Goal: Task Accomplishment & Management: Complete application form

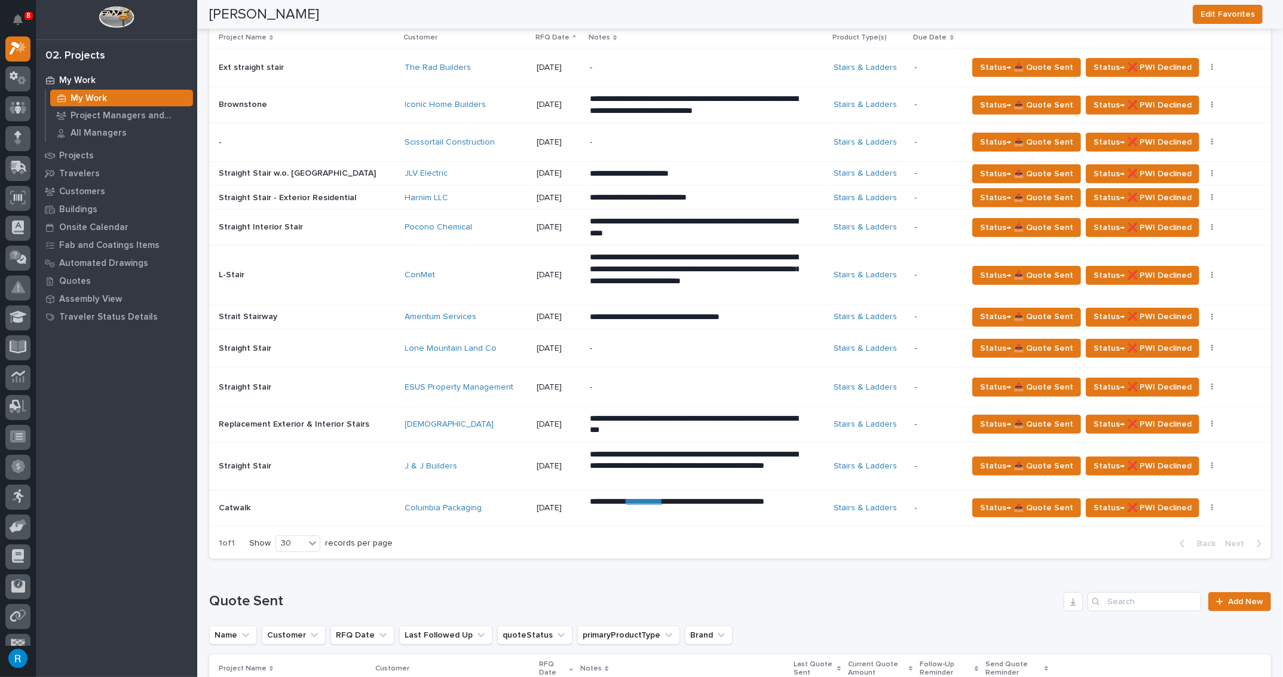
scroll to position [597, 0]
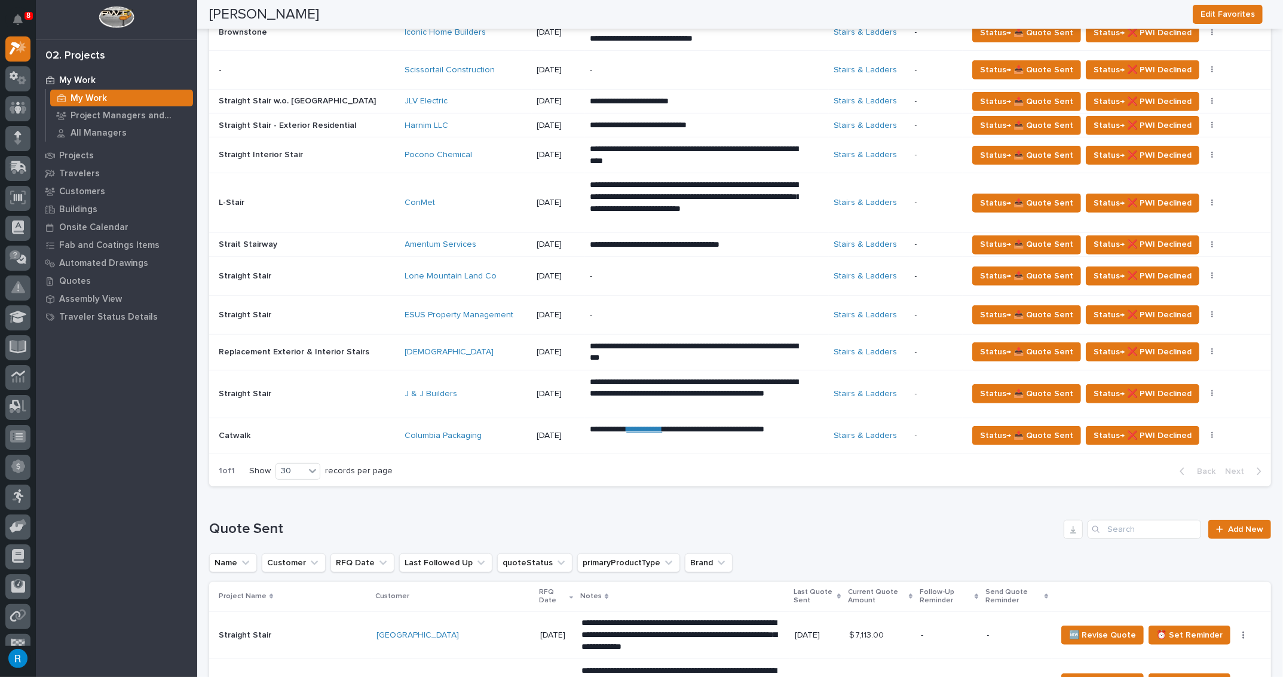
click at [486, 436] on div "Columbia Packaging" at bounding box center [466, 436] width 122 height 20
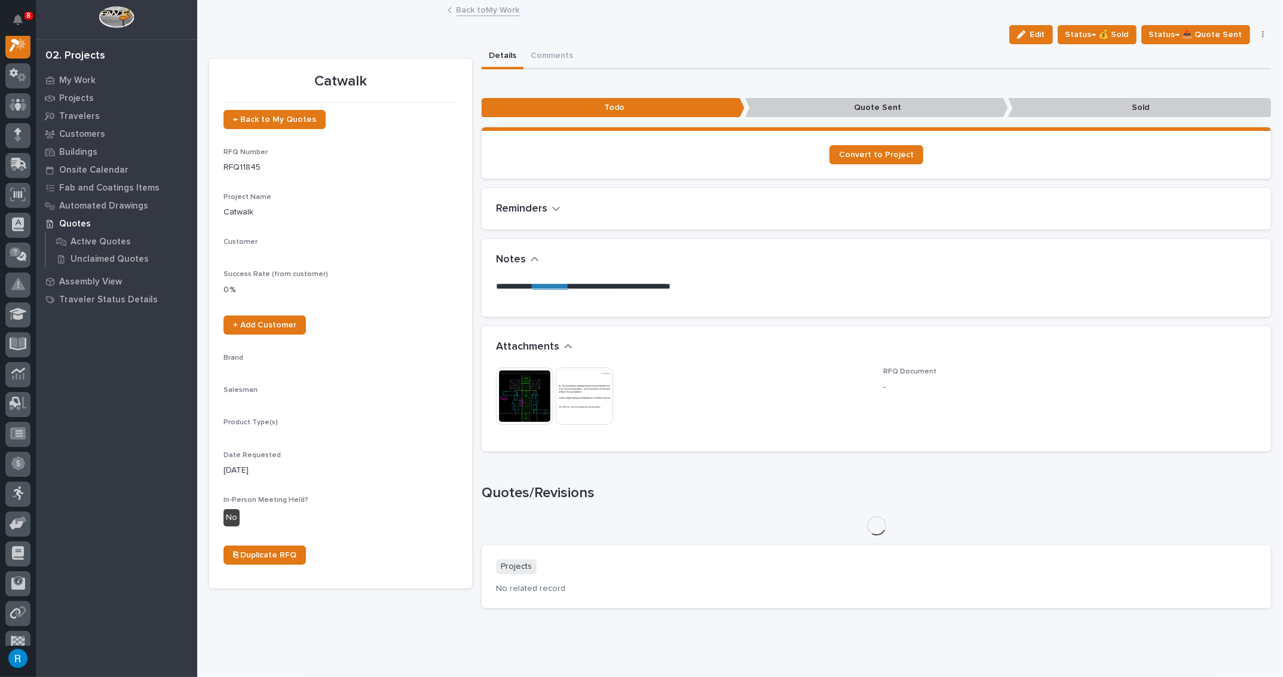
scroll to position [29, 0]
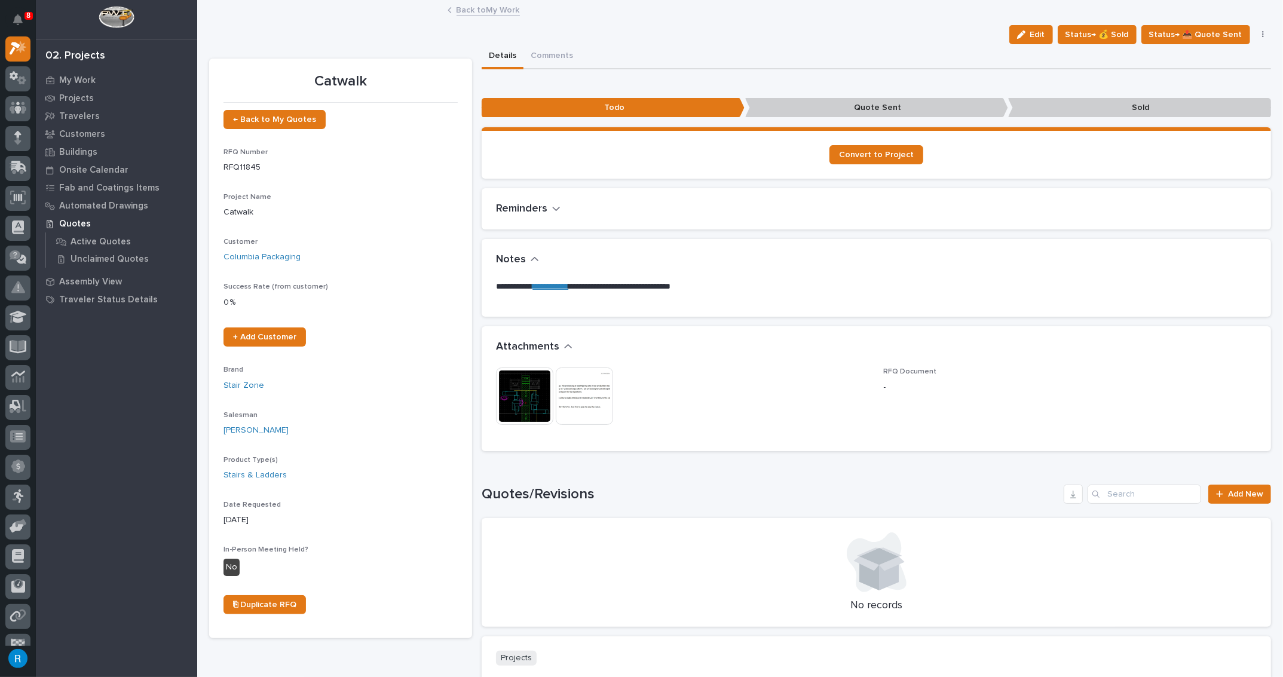
click at [1031, 41] on button "Edit" at bounding box center [1031, 34] width 44 height 19
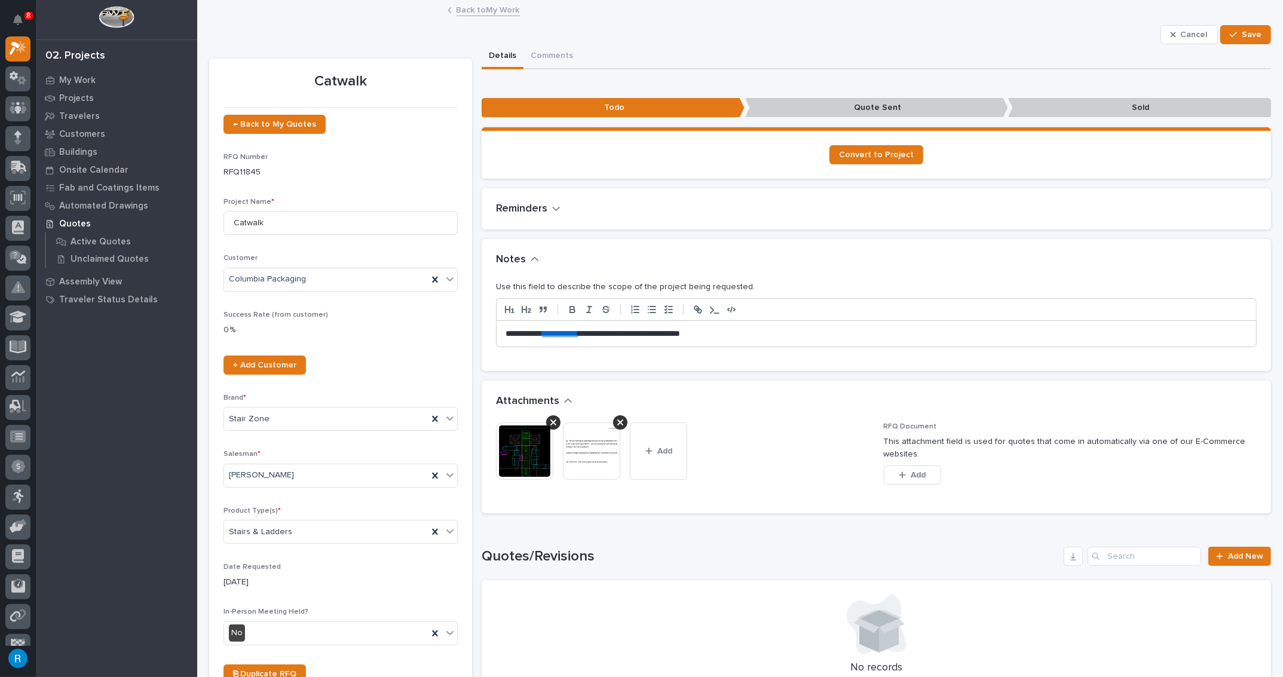
click at [602, 332] on p "**********" at bounding box center [874, 334] width 736 height 12
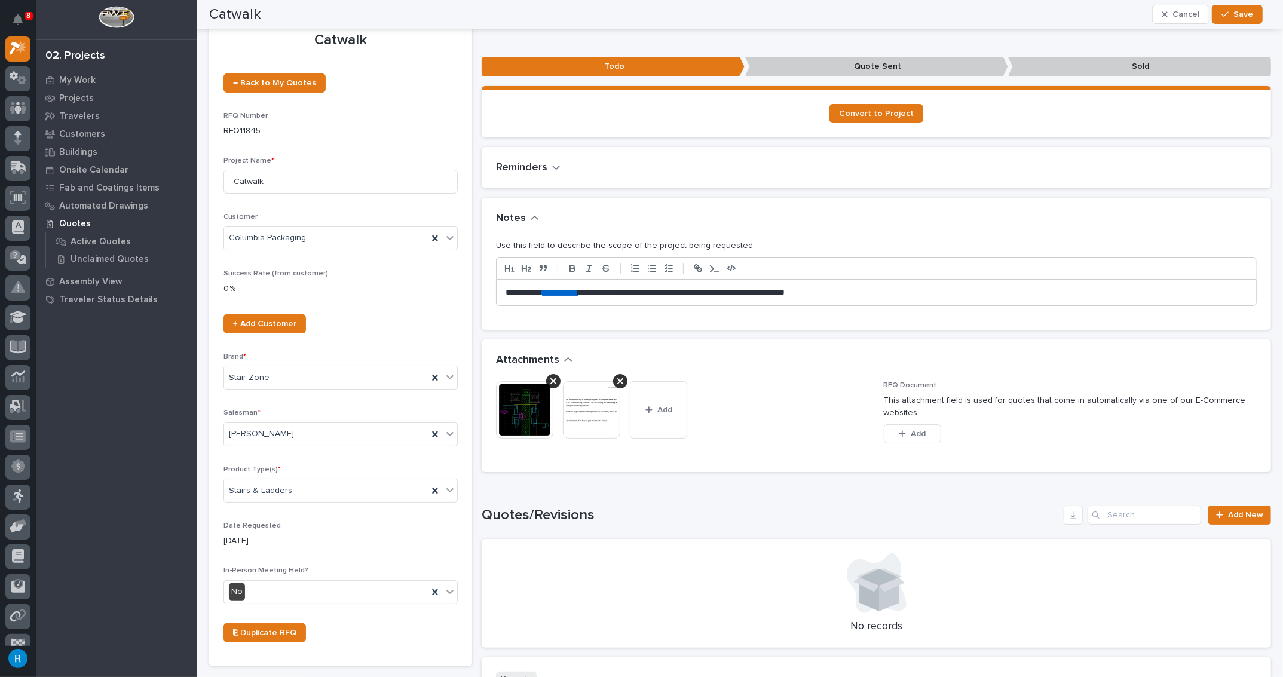
scroll to position [0, 0]
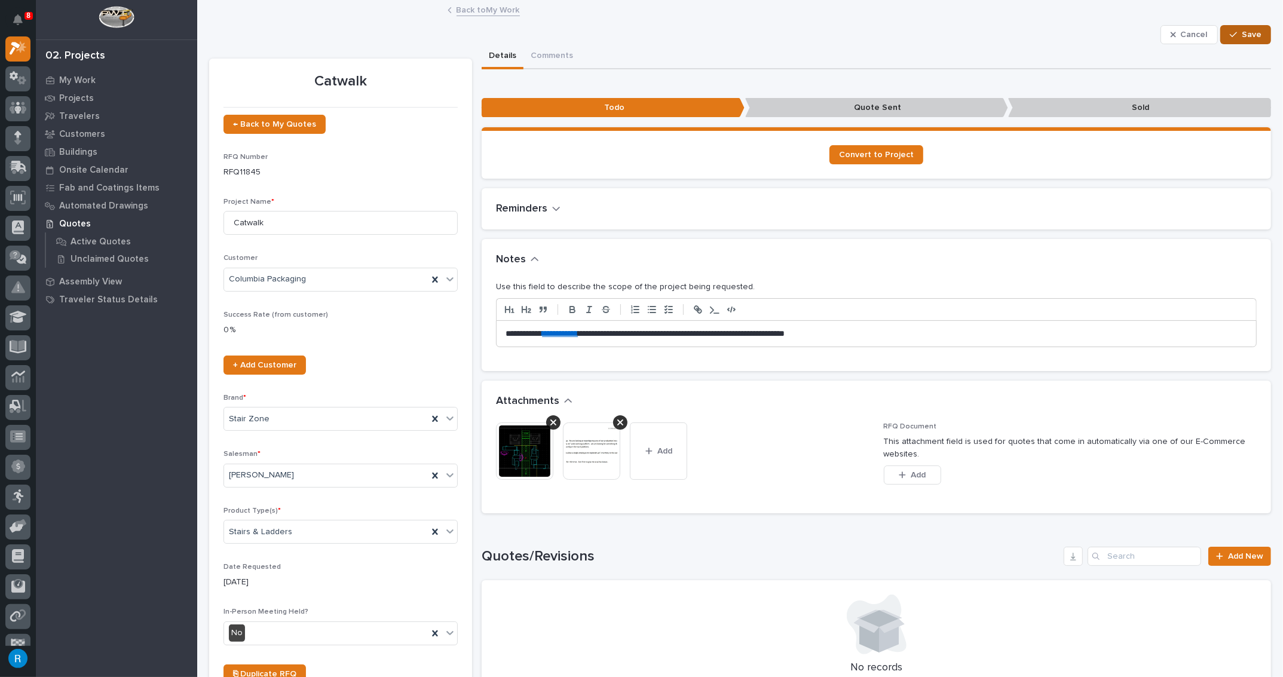
click at [1242, 35] on span "Save" at bounding box center [1252, 34] width 20 height 11
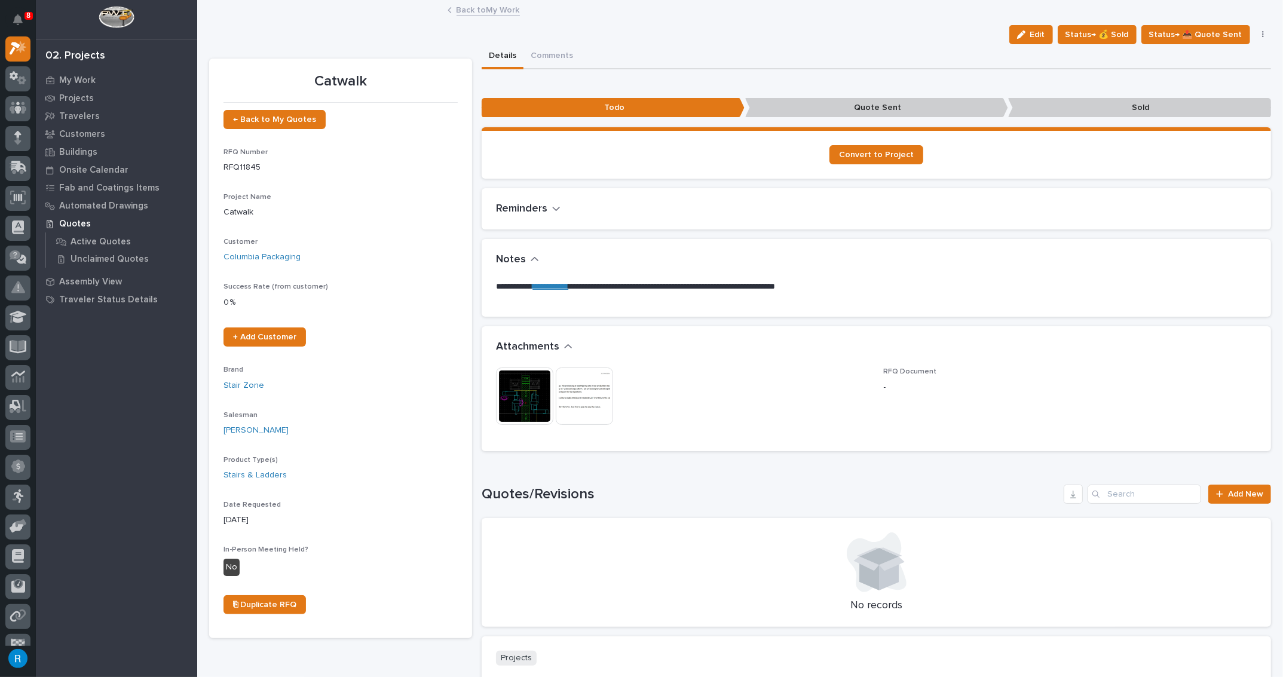
click at [476, 10] on link "Back to My Work" at bounding box center [488, 9] width 63 height 14
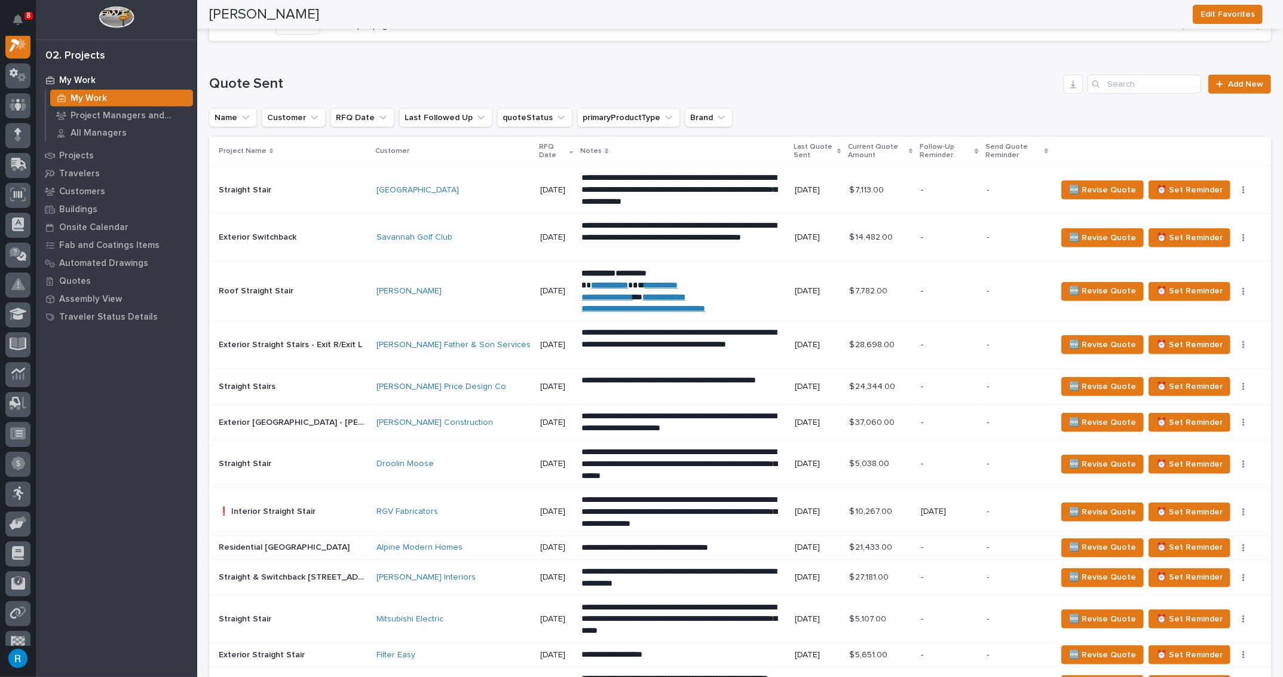
scroll to position [1032, 0]
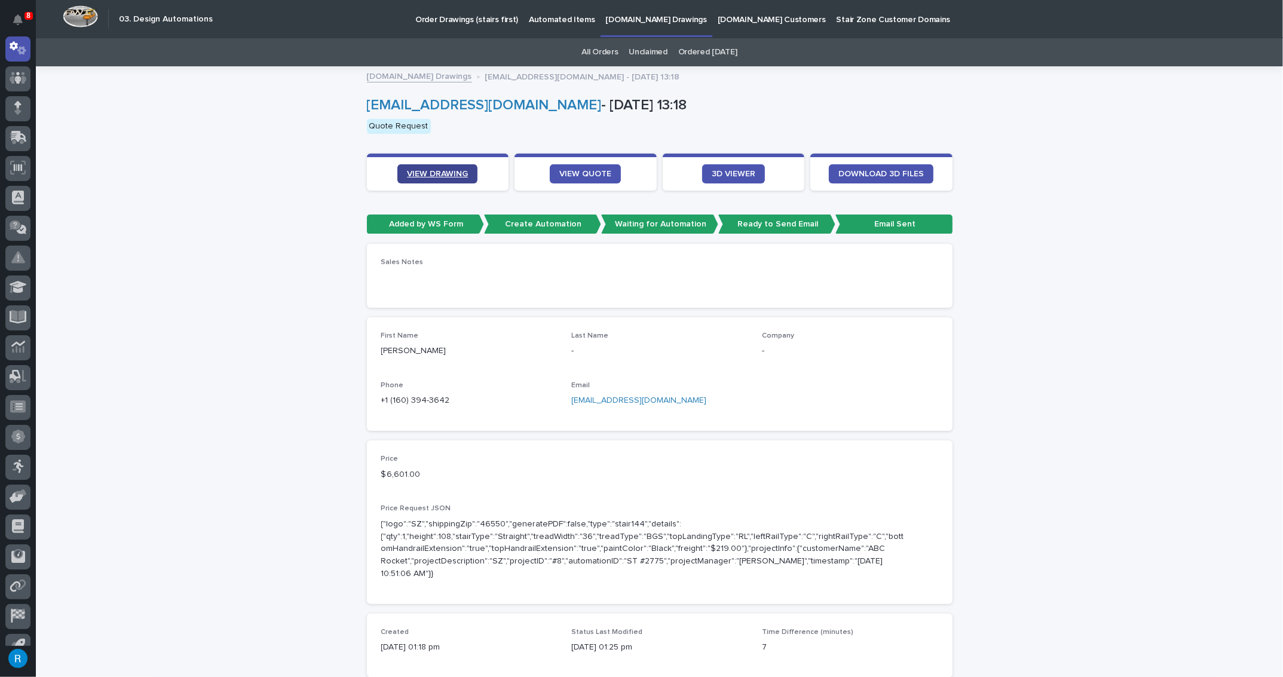
click at [434, 172] on span "VIEW DRAWING" at bounding box center [437, 174] width 61 height 8
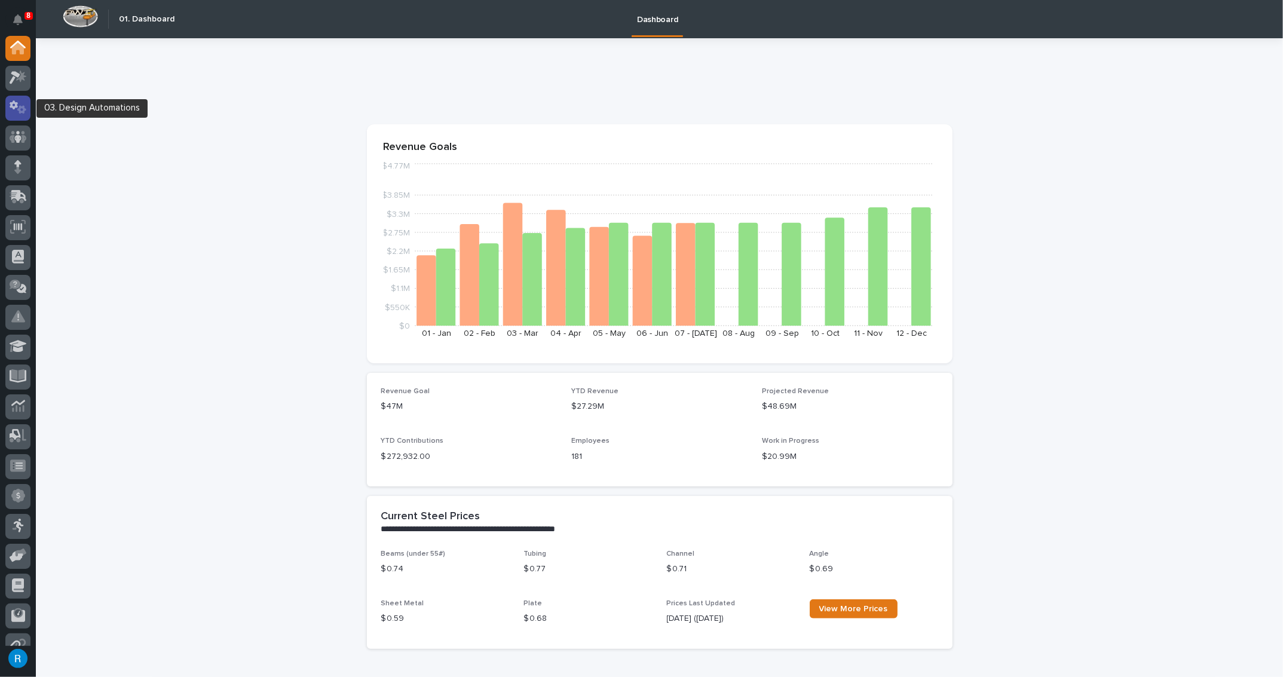
click at [10, 108] on icon at bounding box center [18, 107] width 17 height 14
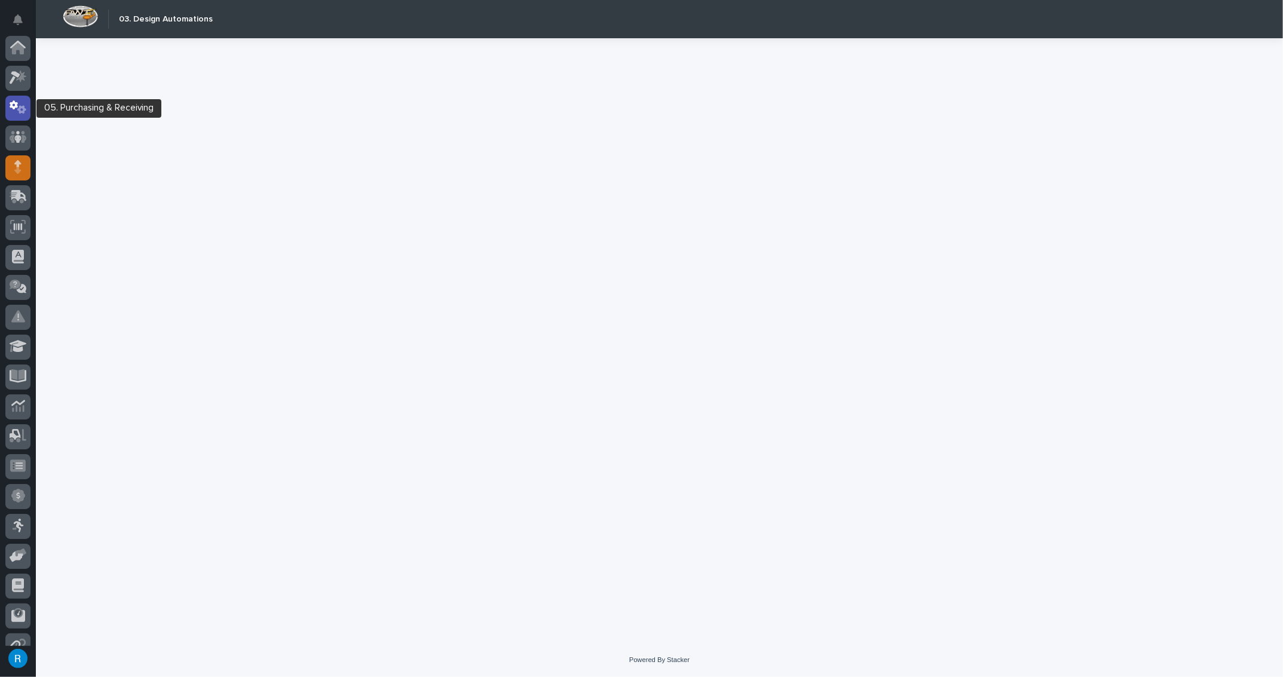
scroll to position [59, 0]
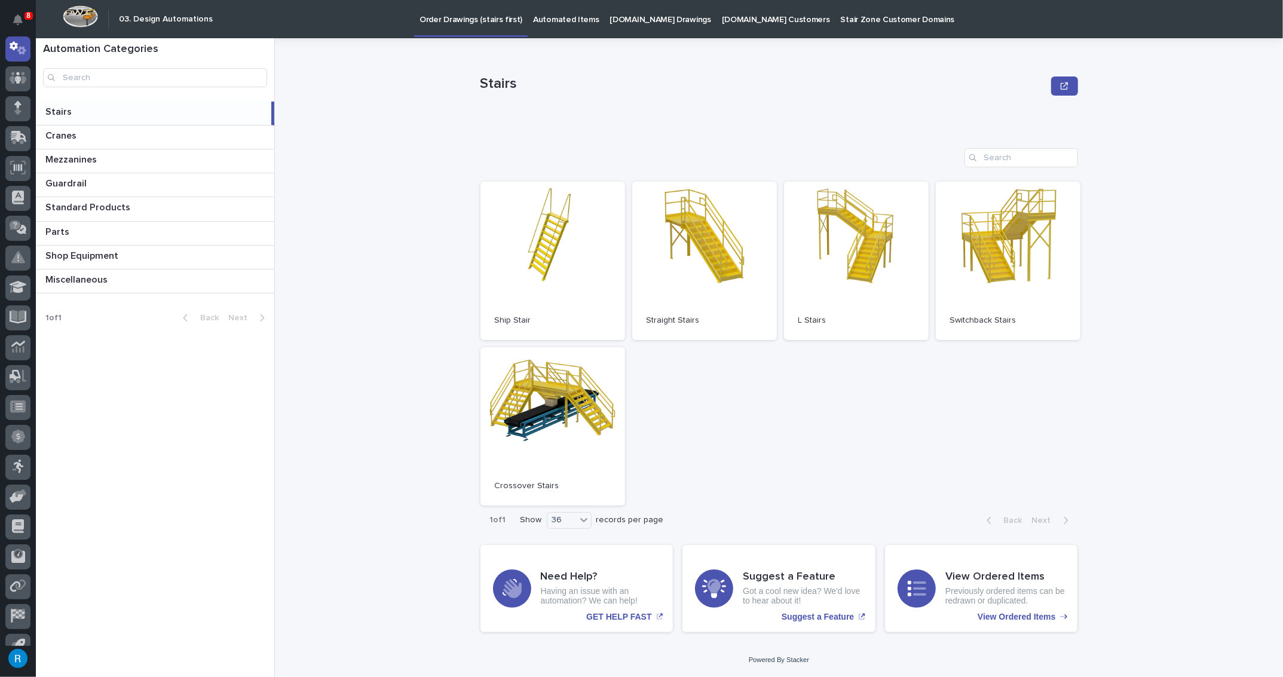
click at [619, 22] on p "StairZone.com Drawings" at bounding box center [660, 12] width 101 height 25
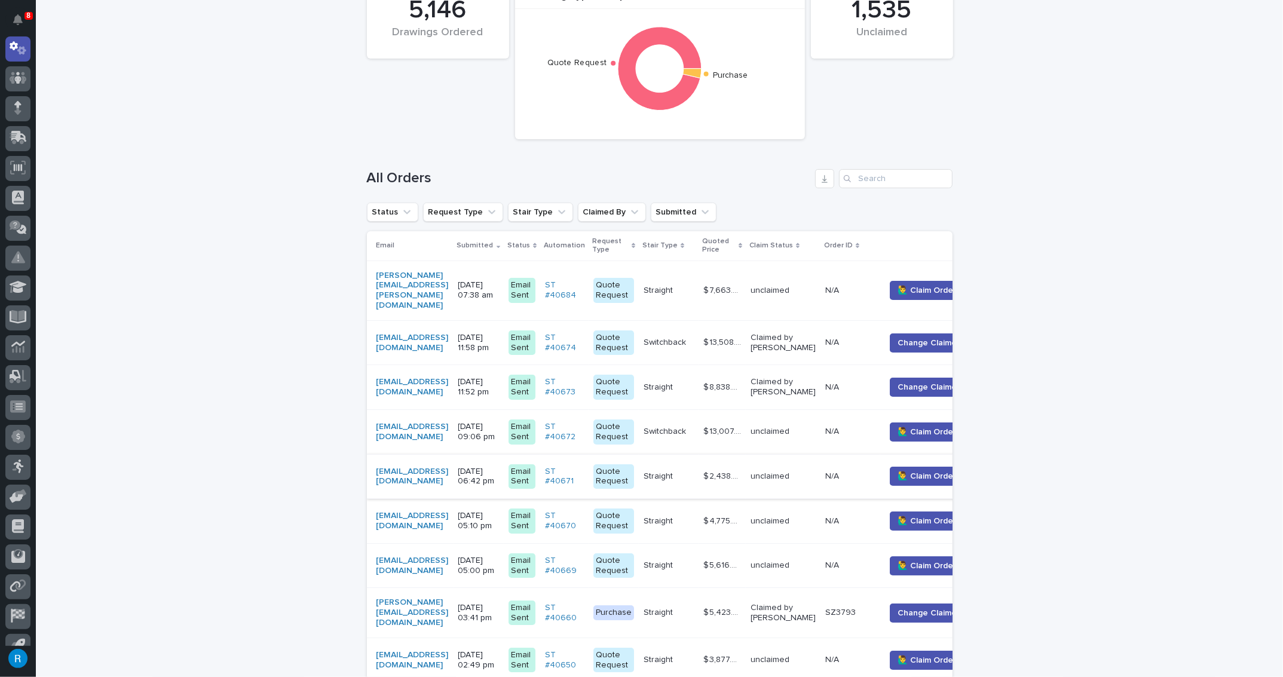
scroll to position [108, 0]
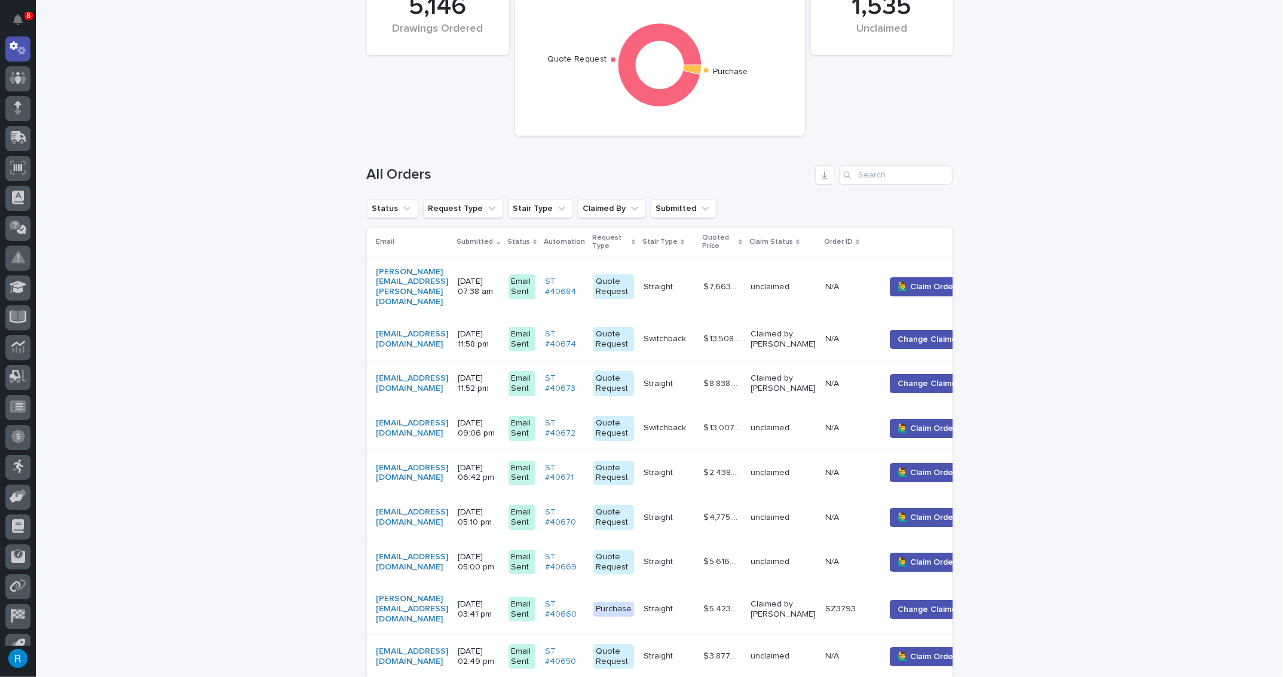
click at [449, 329] on div "mattchasseur@gmail.com" at bounding box center [412, 339] width 72 height 20
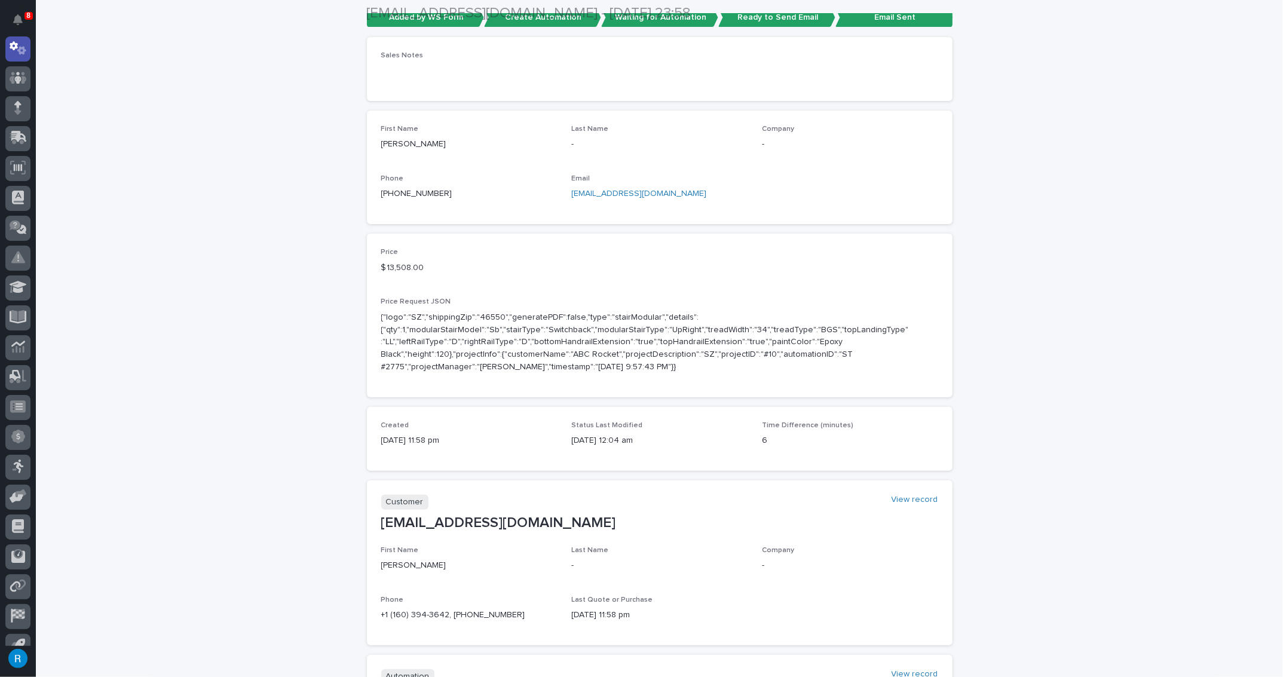
scroll to position [217, 0]
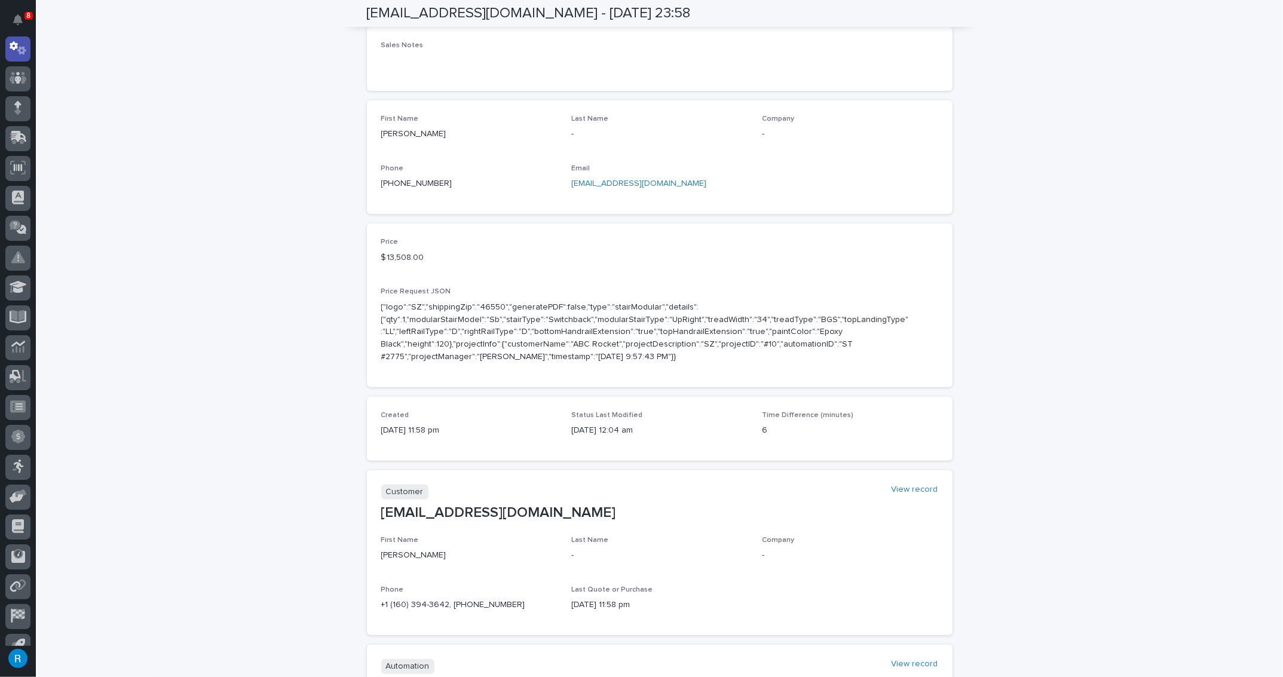
click at [639, 182] on link "mattchasseur@gmail.com" at bounding box center [638, 183] width 135 height 8
click at [902, 155] on div "First Name Matthew Last Name - Company - Phone +1 (603) 943-6427 Email mattchas…" at bounding box center [659, 157] width 557 height 85
drag, startPoint x: 668, startPoint y: 186, endPoint x: 567, endPoint y: 185, distance: 101.6
click at [567, 185] on div "First Name Matthew Last Name - Company - Phone +1 (603) 943-6427 Email mattchas…" at bounding box center [659, 157] width 557 height 85
copy link "mattchasseur@gmail.com"
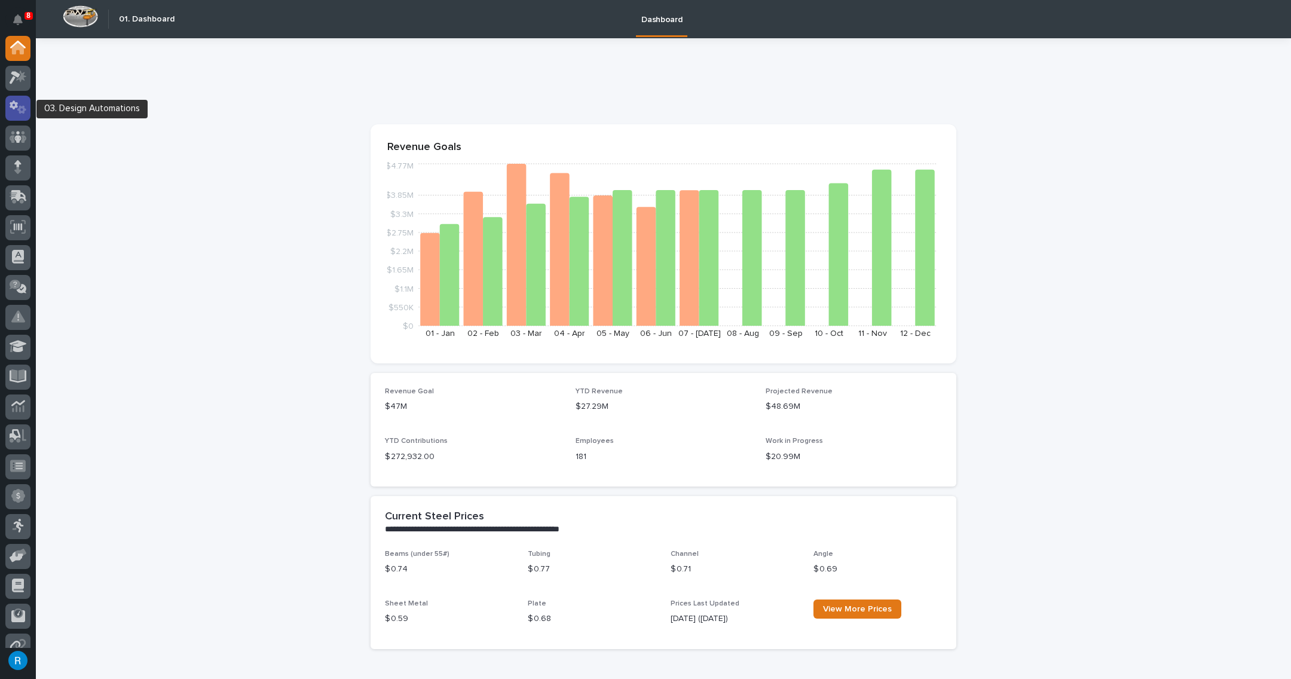
click at [16, 111] on icon at bounding box center [18, 107] width 17 height 14
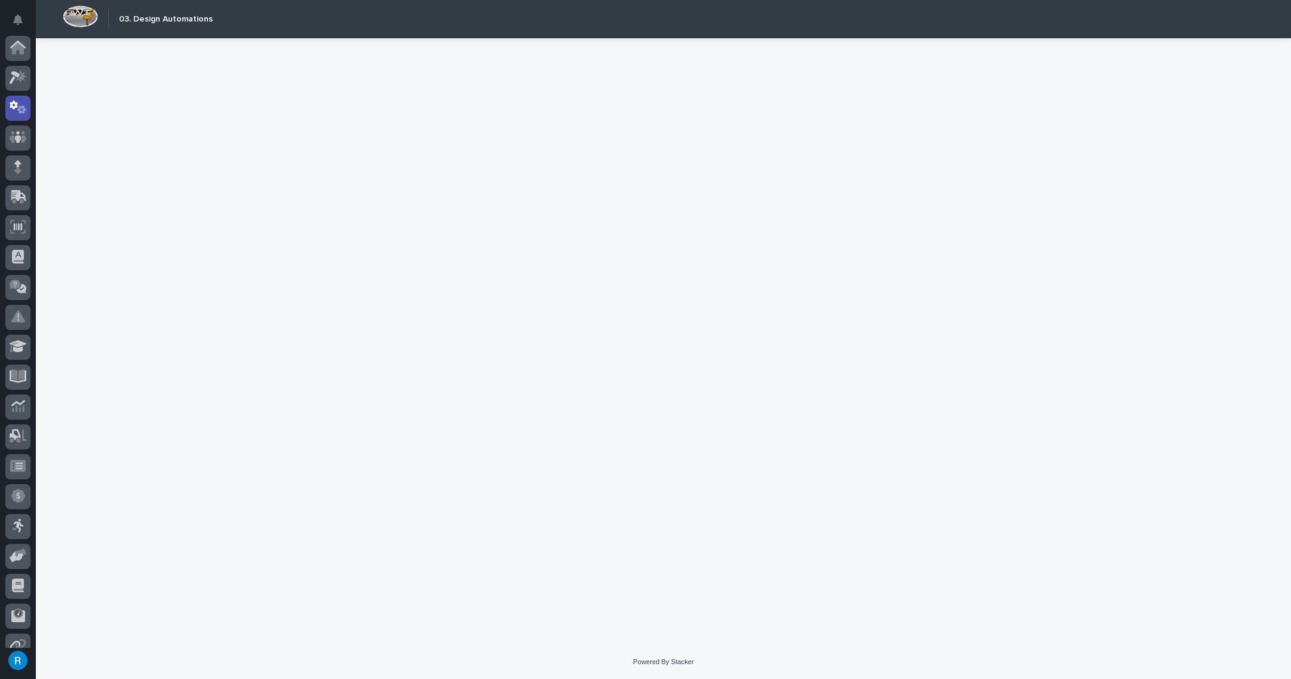
scroll to position [59, 0]
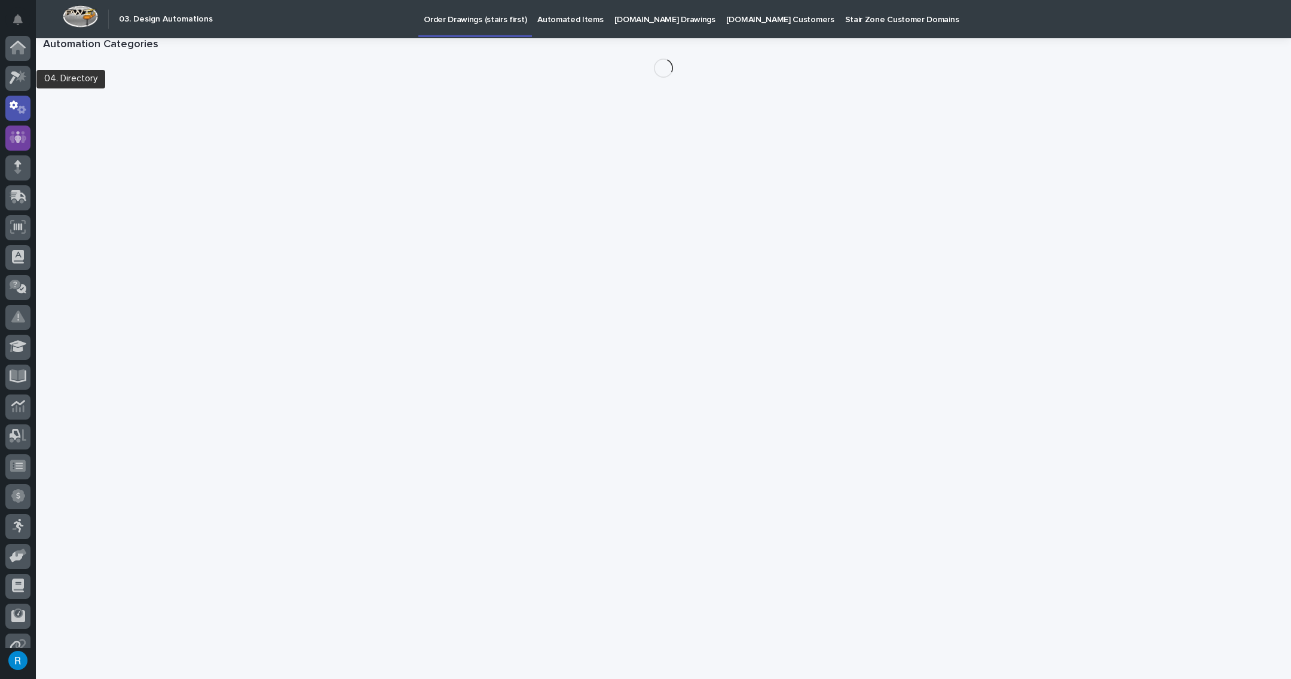
scroll to position [59, 0]
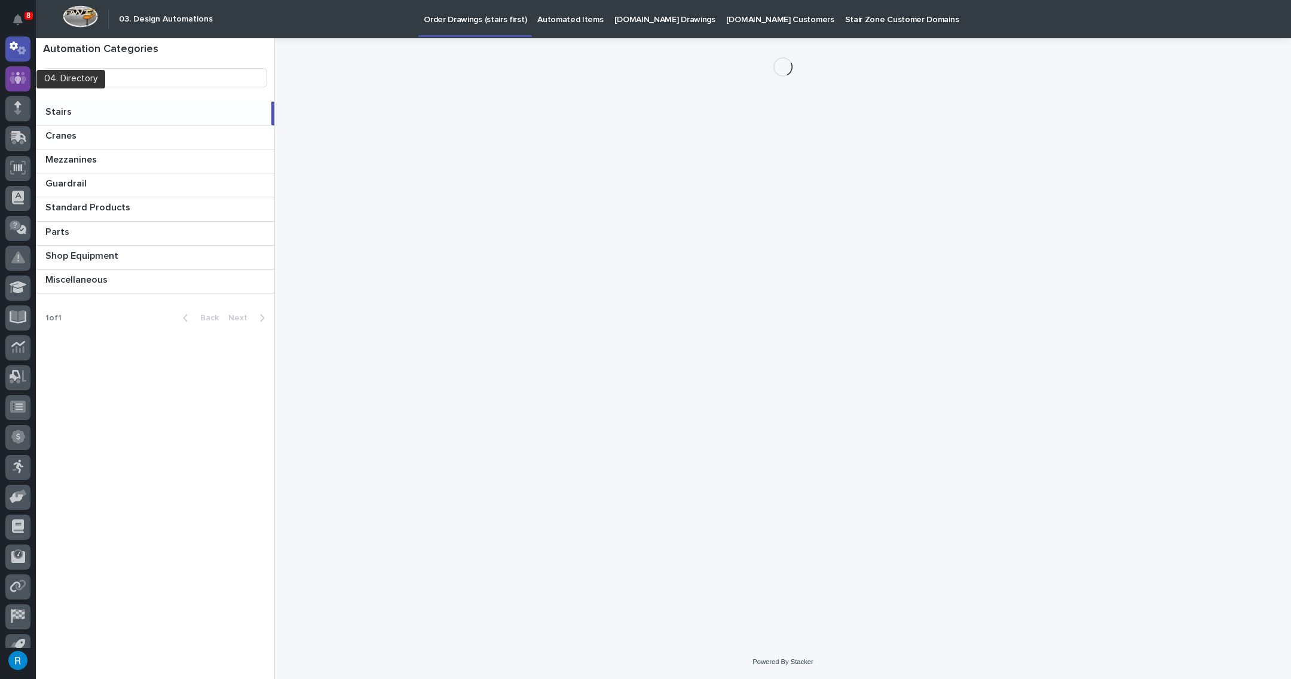
click at [14, 76] on icon at bounding box center [18, 78] width 17 height 12
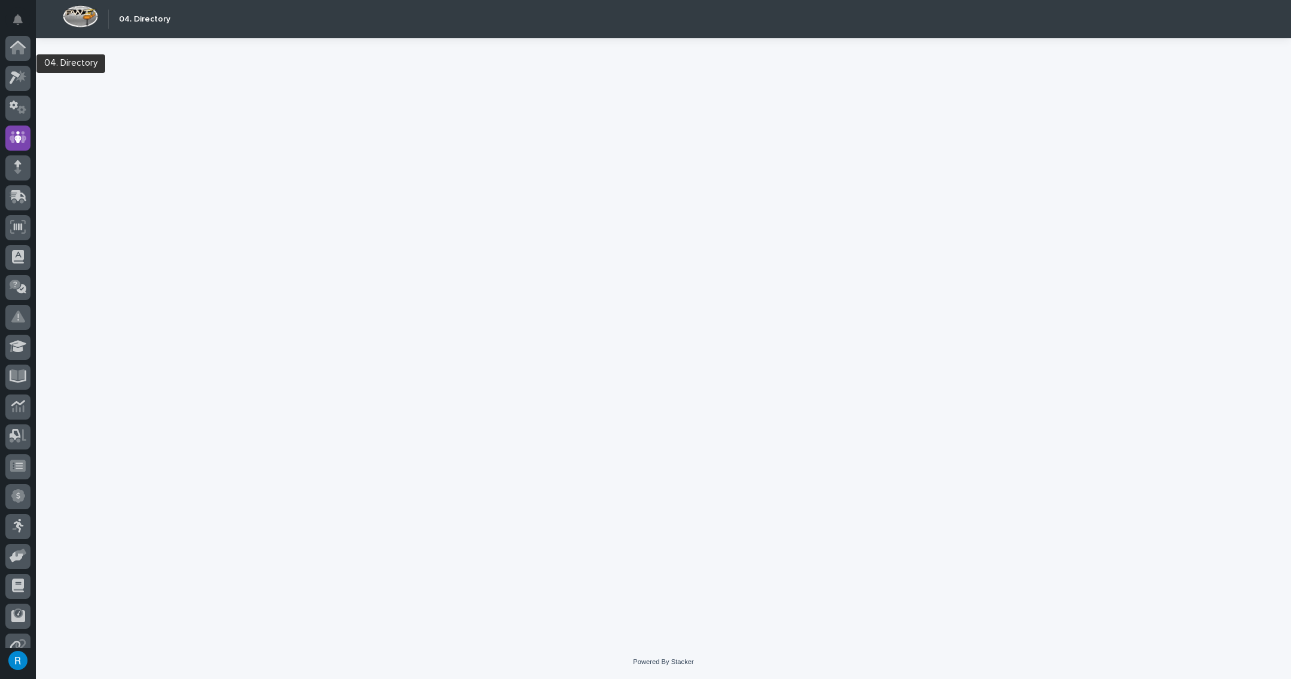
scroll to position [75, 0]
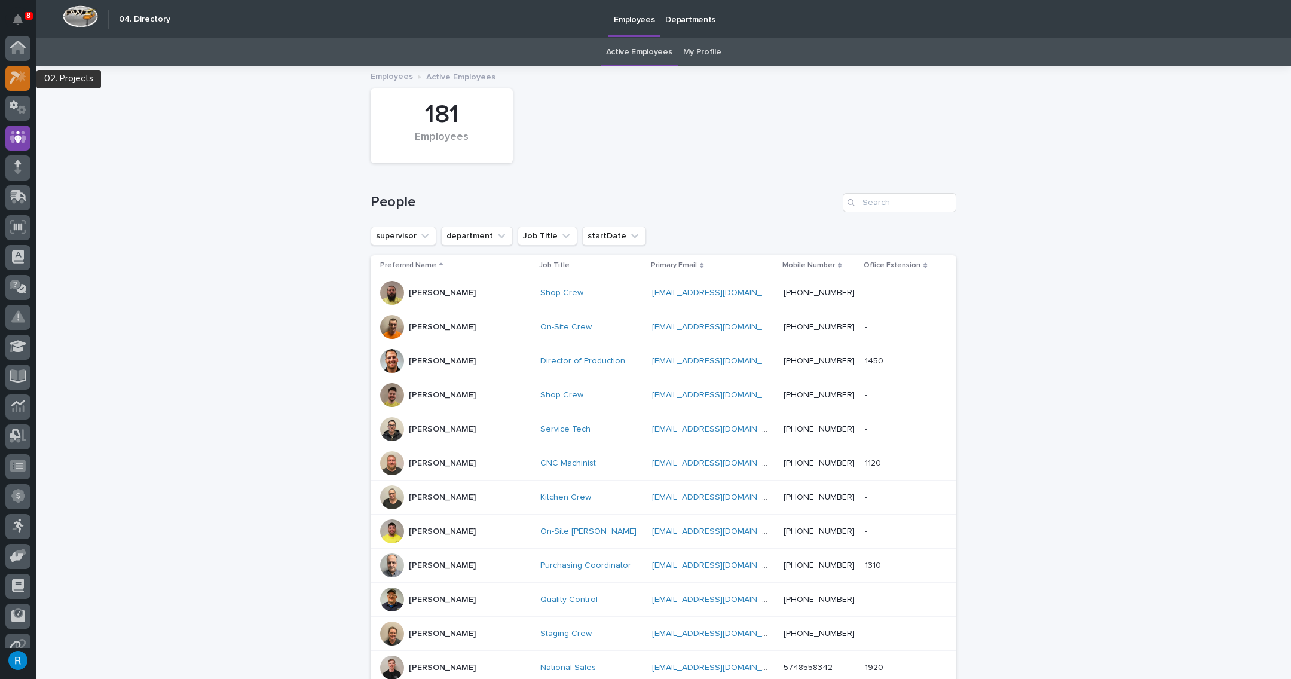
click at [10, 75] on icon at bounding box center [18, 78] width 17 height 14
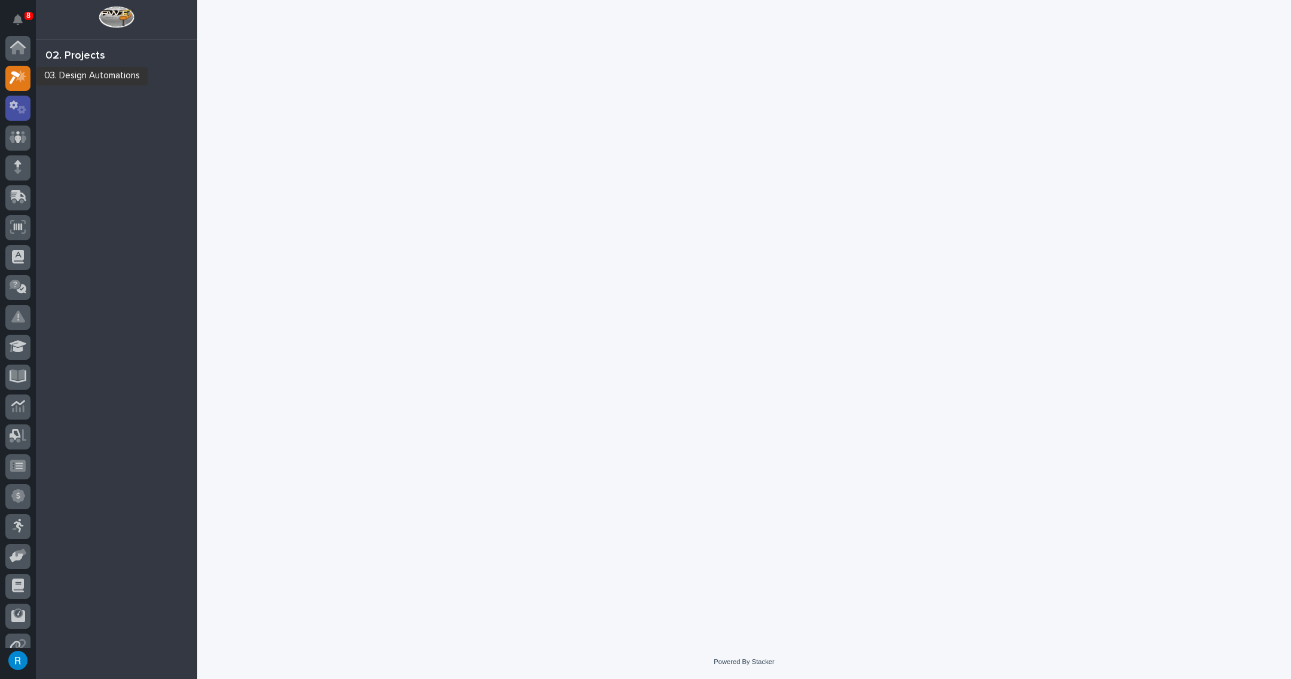
scroll to position [29, 0]
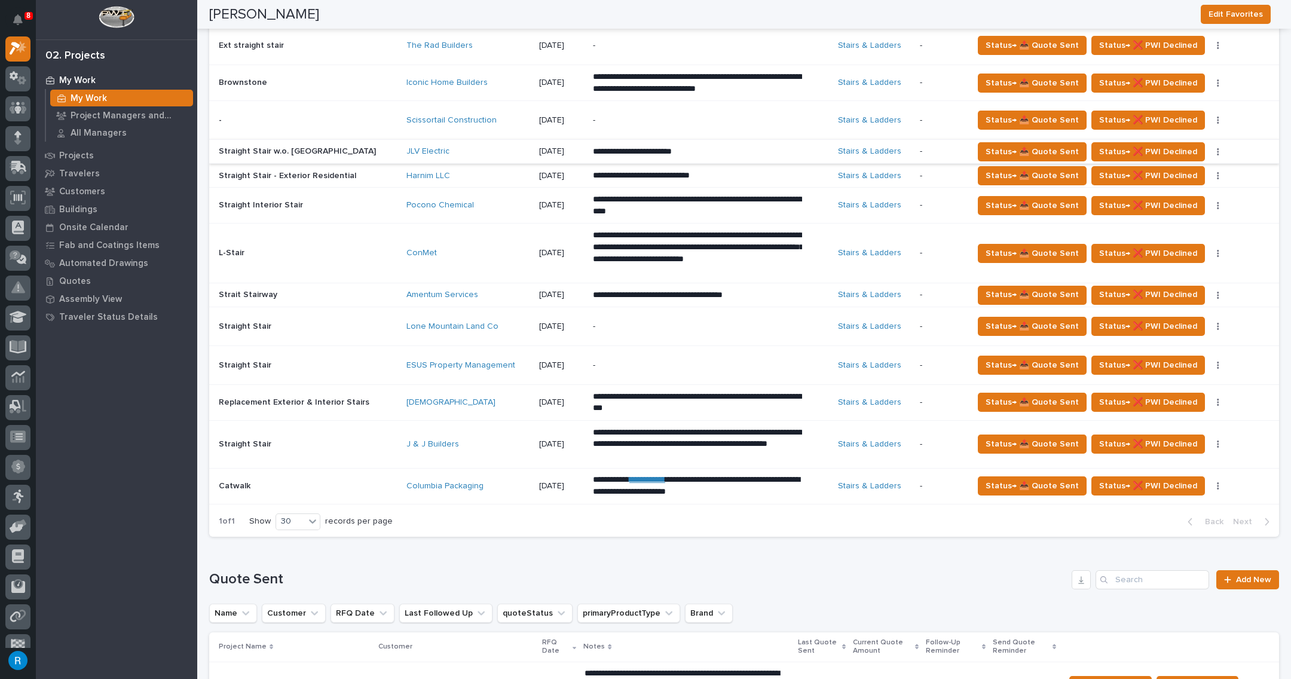
scroll to position [371, 0]
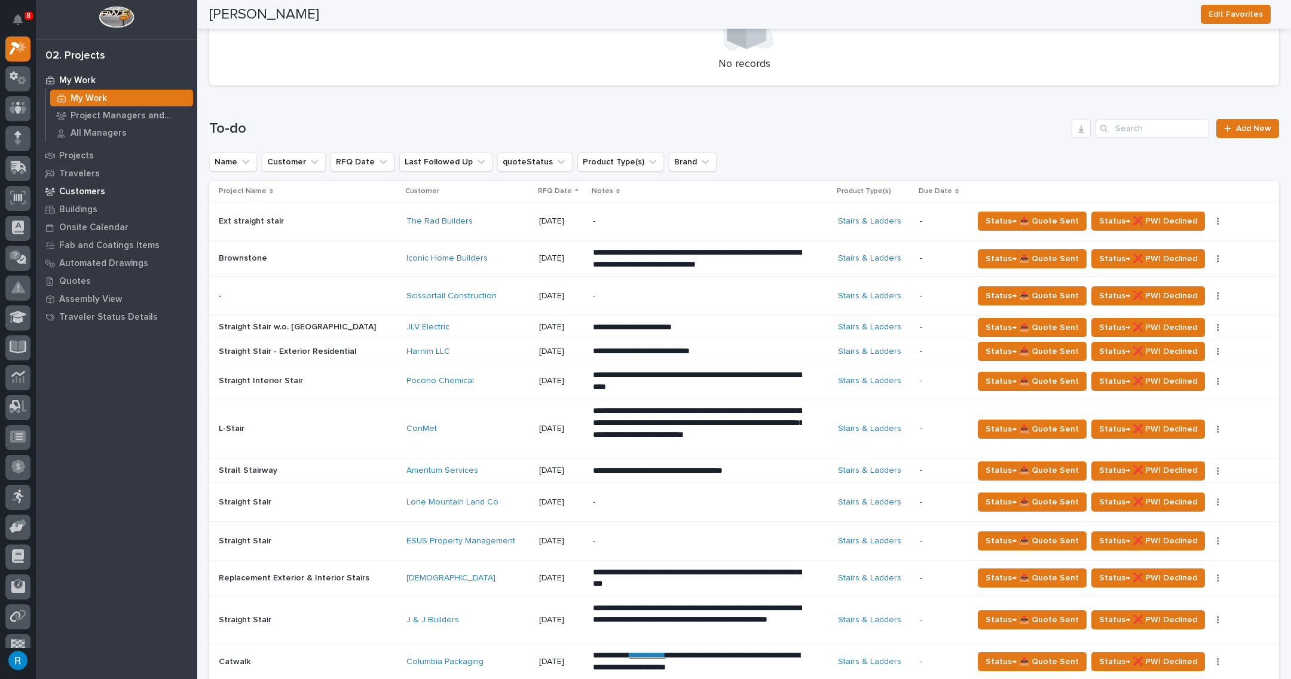
click at [85, 185] on div "Customers" at bounding box center [116, 191] width 155 height 17
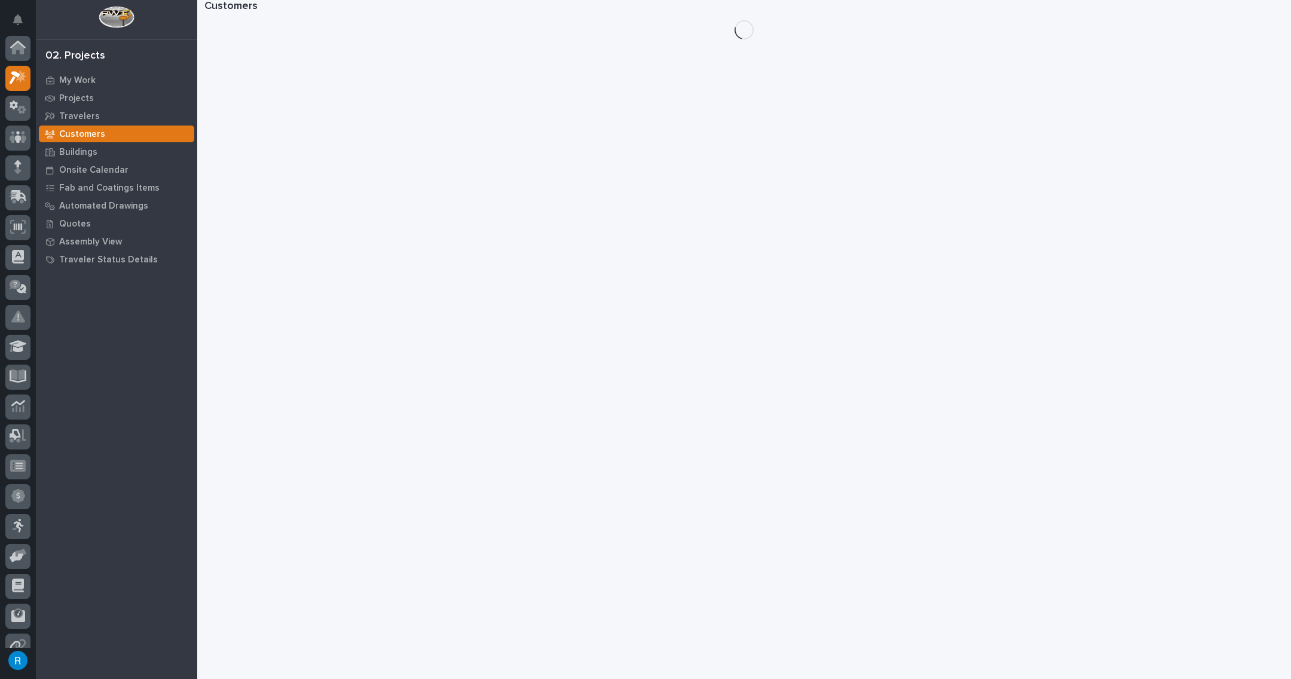
scroll to position [29, 0]
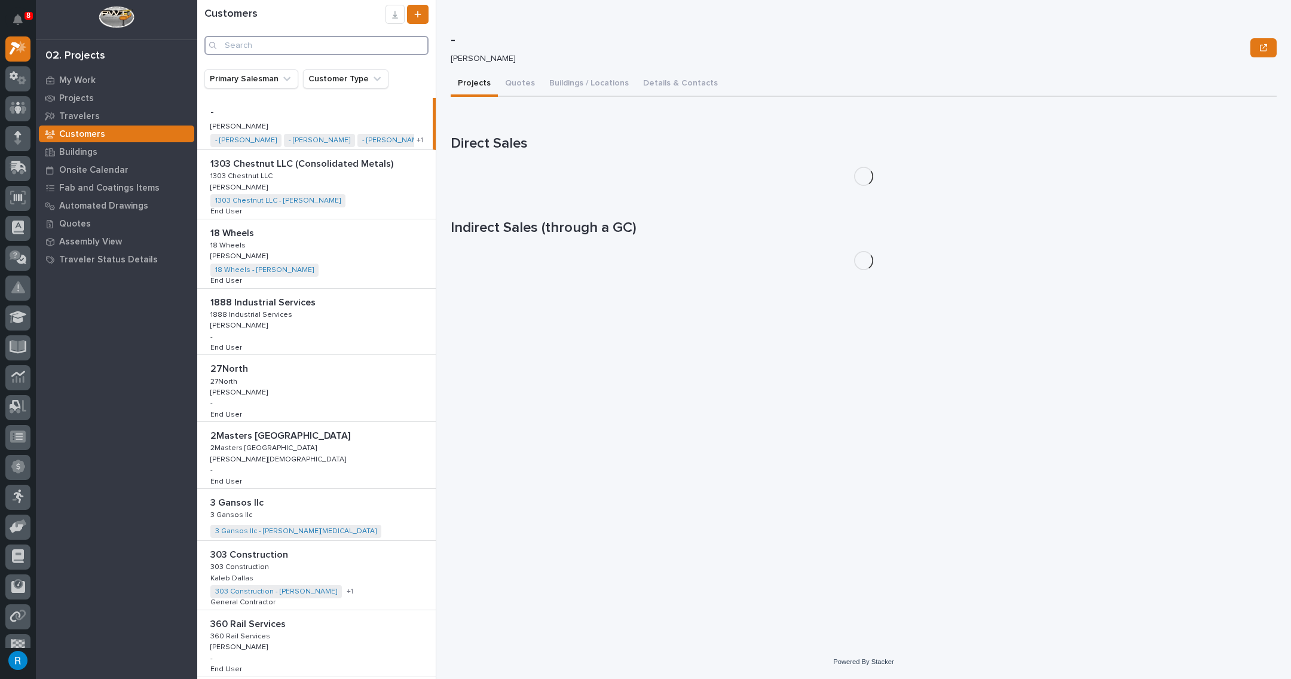
click at [237, 50] on input "Search" at bounding box center [316, 45] width 224 height 19
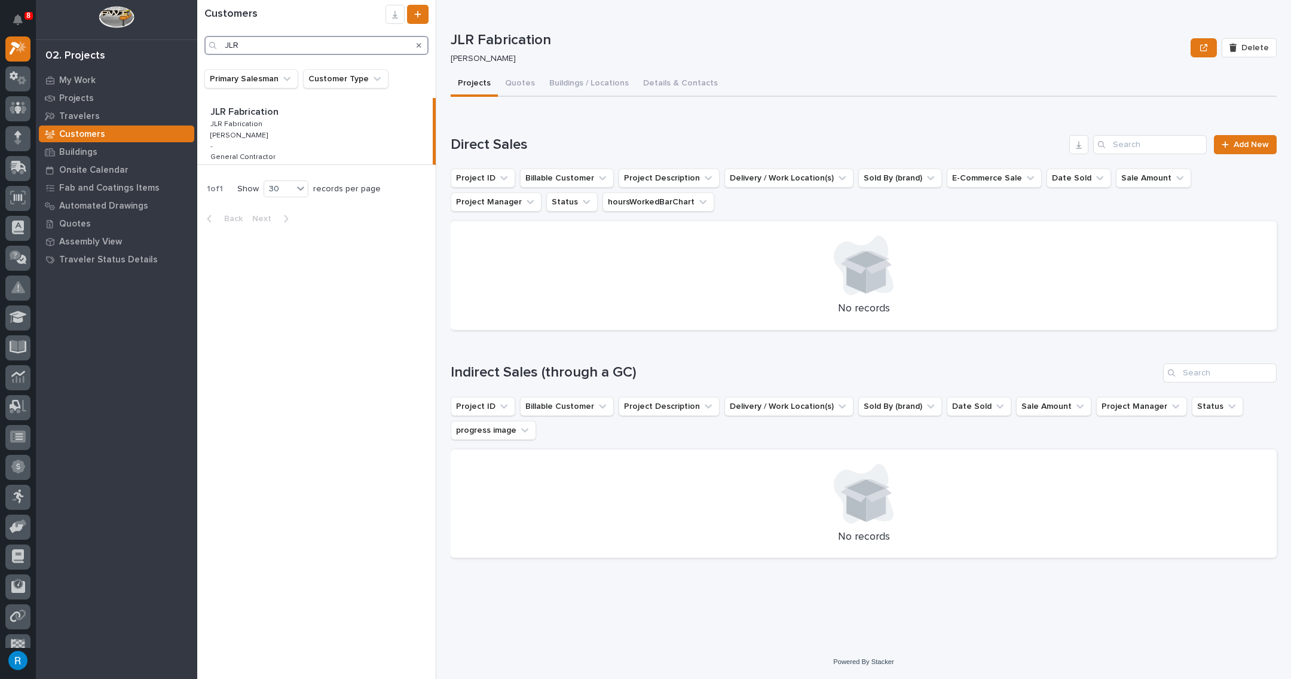
drag, startPoint x: 246, startPoint y: 44, endPoint x: 163, endPoint y: 30, distance: 84.2
click at [197, 30] on div "8 My Settings Log Out 02. Projects My Work Projects Travelers Customers Buildin…" at bounding box center [744, 339] width 1094 height 679
type input "[PERSON_NAME]"
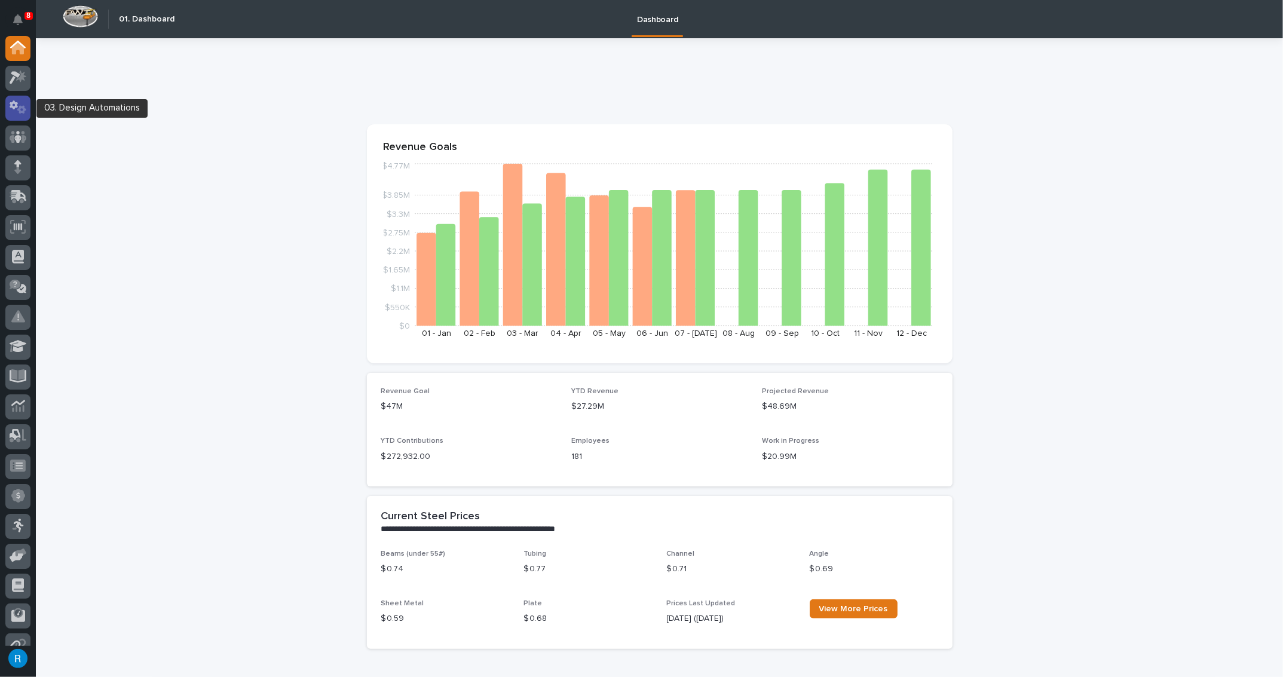
click at [11, 98] on div at bounding box center [17, 108] width 25 height 25
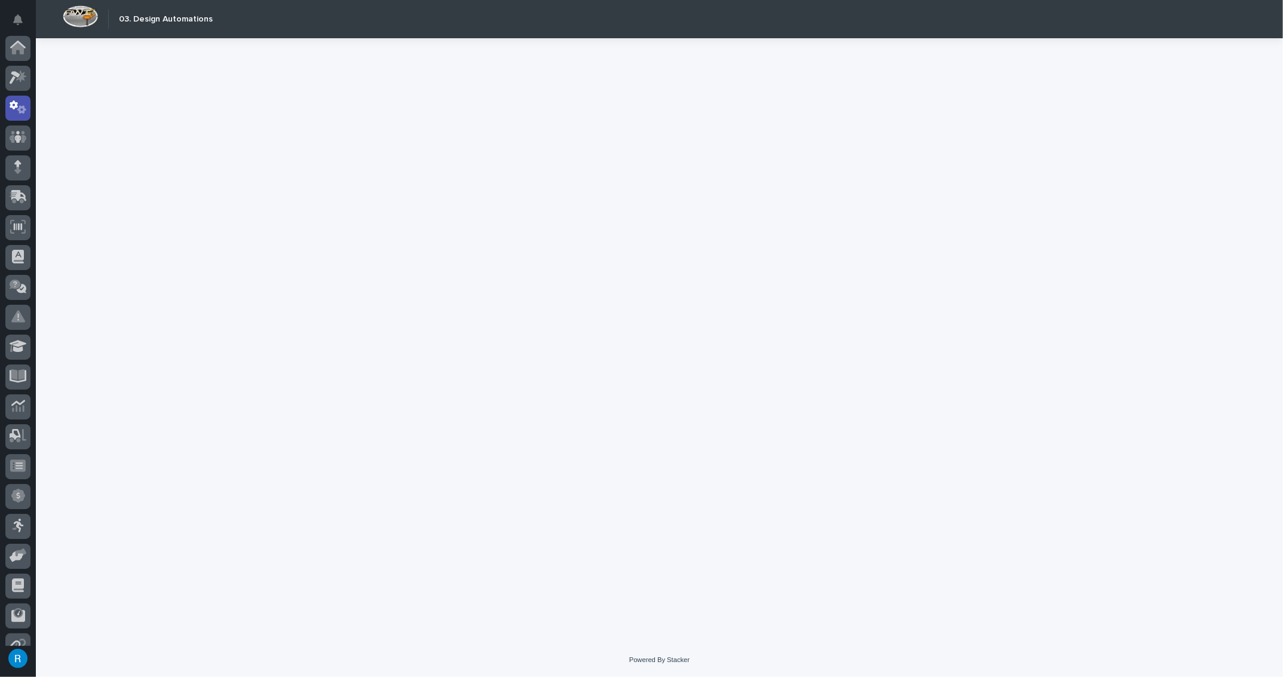
scroll to position [59, 0]
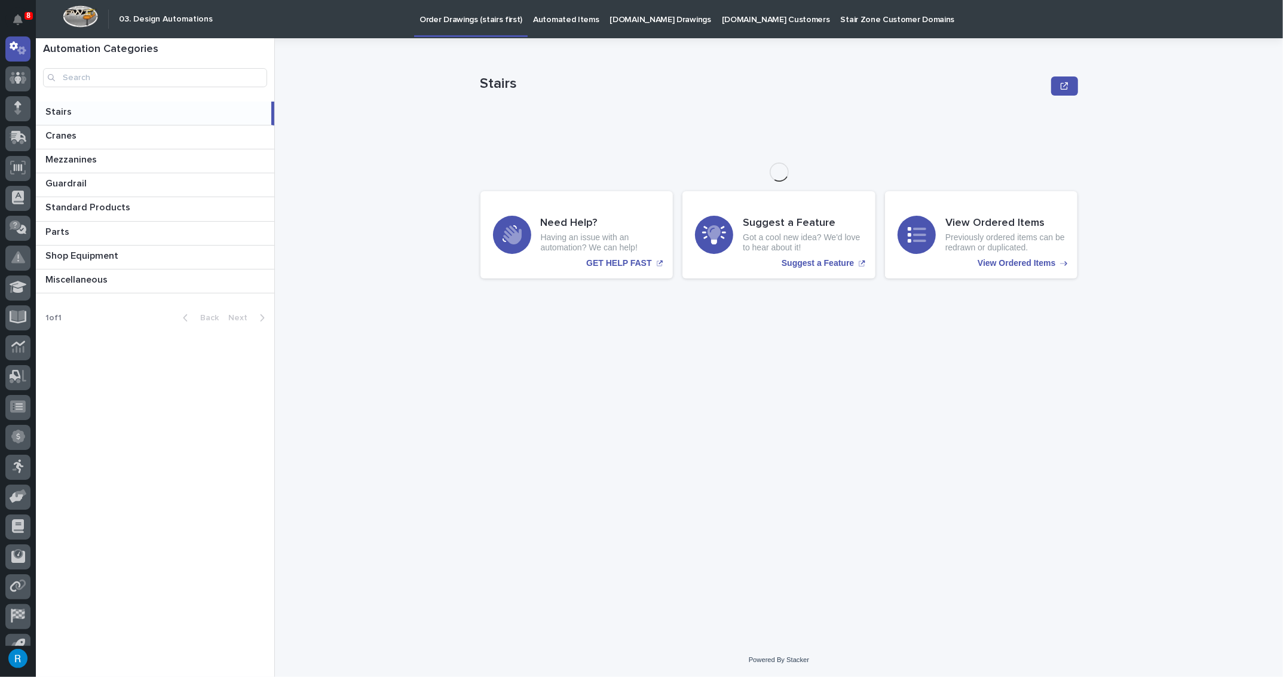
click at [450, 10] on p "Order Drawings (stairs first)" at bounding box center [471, 12] width 103 height 25
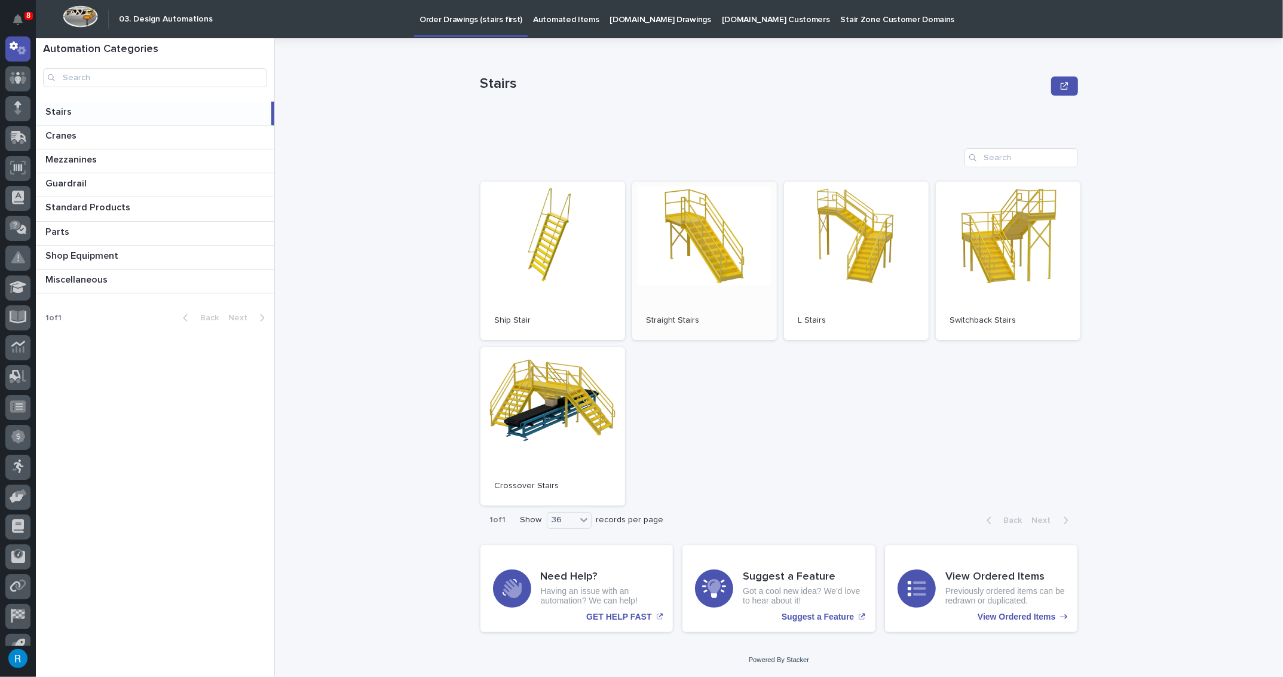
click at [721, 270] on link "Open" at bounding box center [704, 261] width 145 height 158
click at [717, 287] on link "Open" at bounding box center [704, 261] width 145 height 158
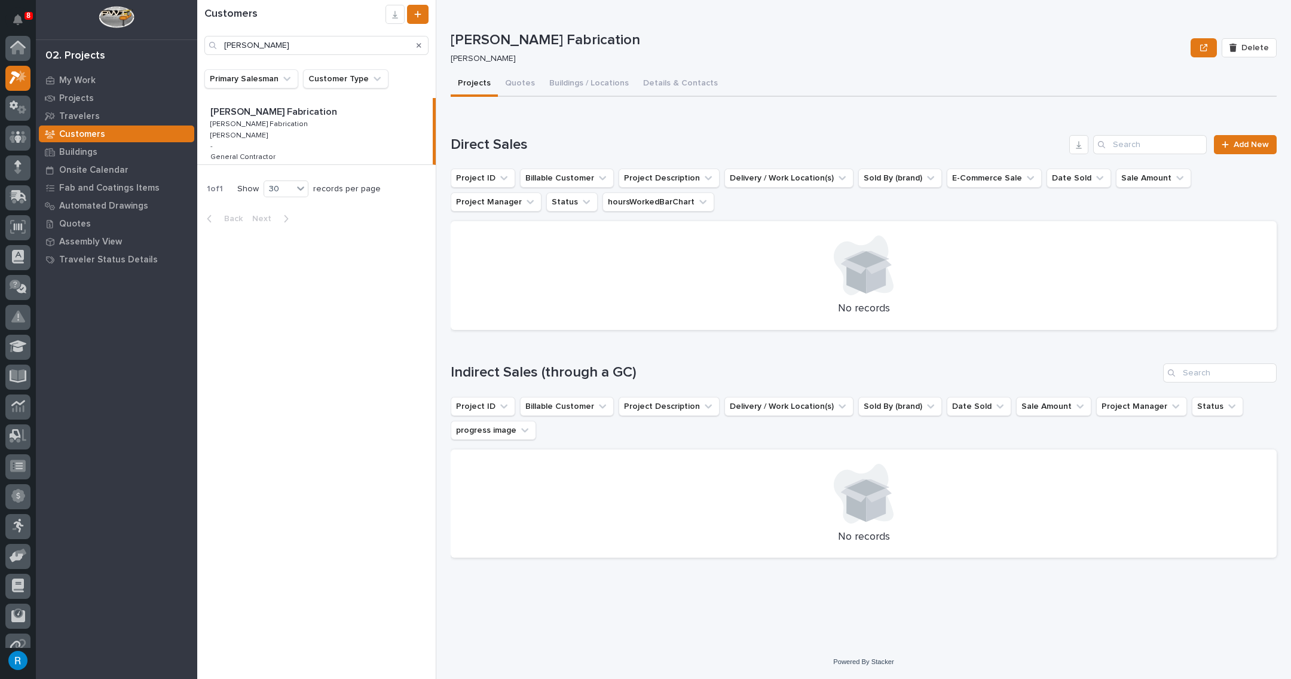
scroll to position [29, 0]
click at [79, 82] on p "My Work" at bounding box center [77, 80] width 36 height 11
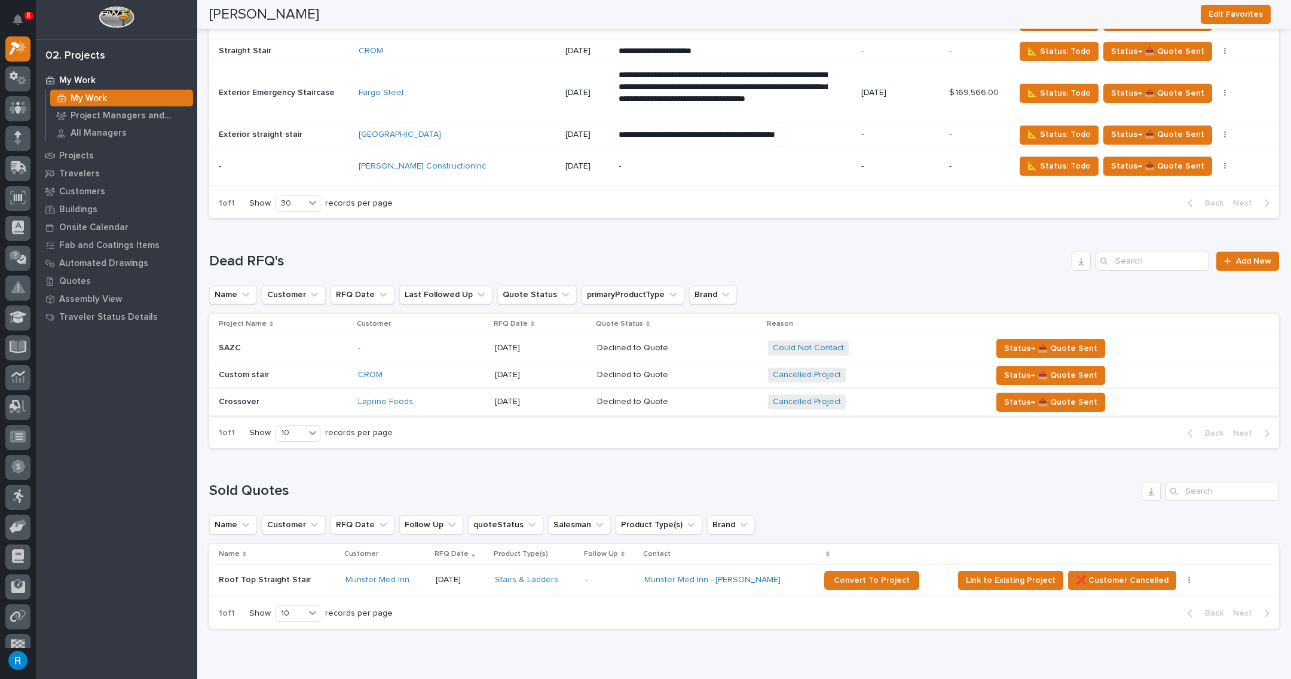
scroll to position [2380, 0]
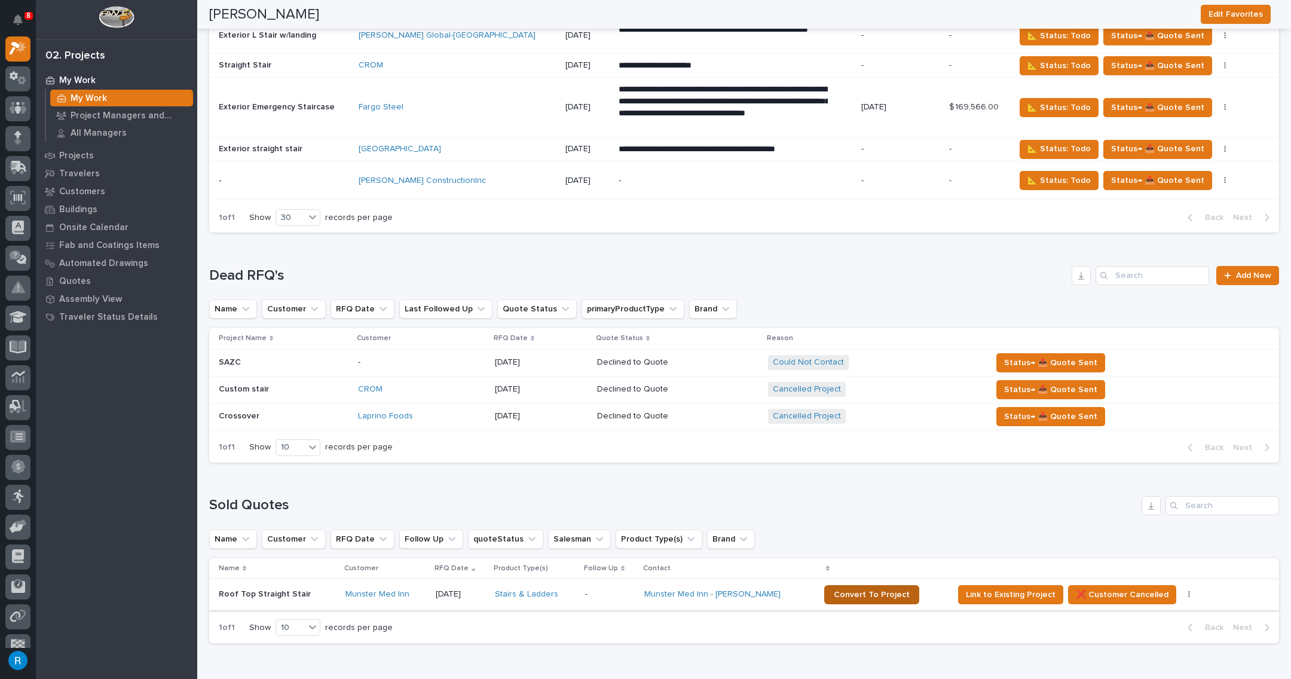
click at [858, 590] on span "Convert To Project" at bounding box center [872, 594] width 76 height 8
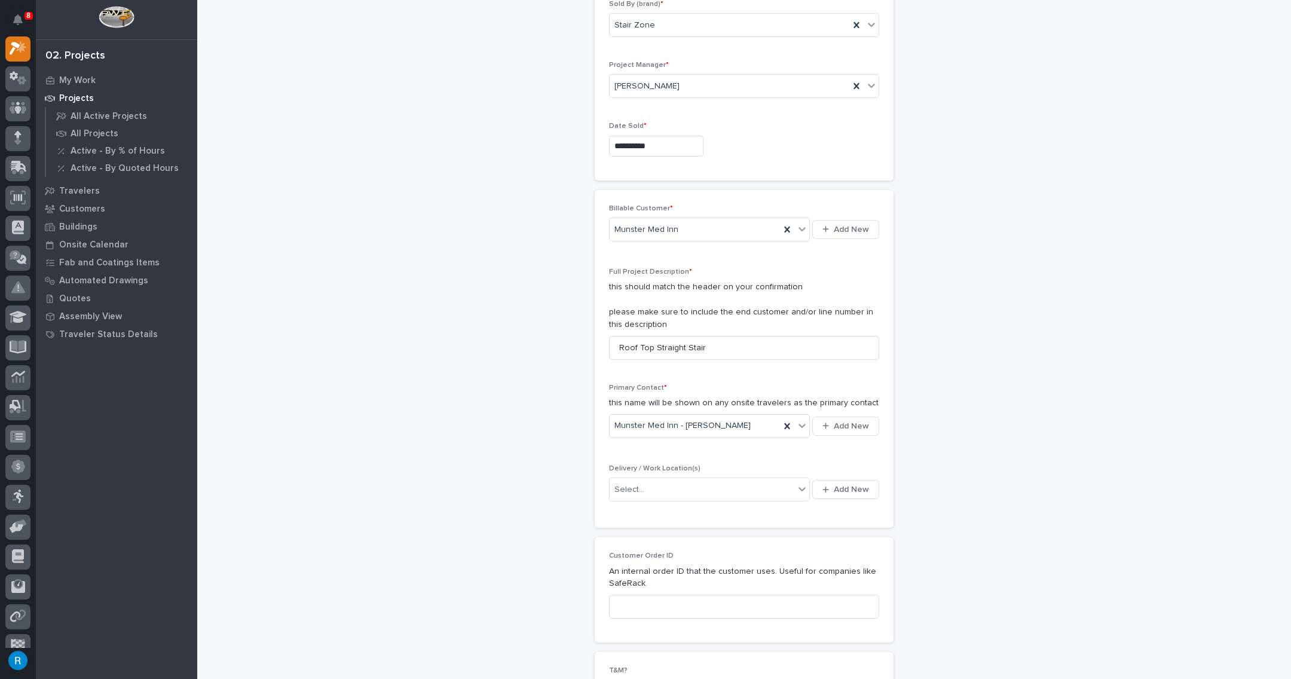
scroll to position [108, 0]
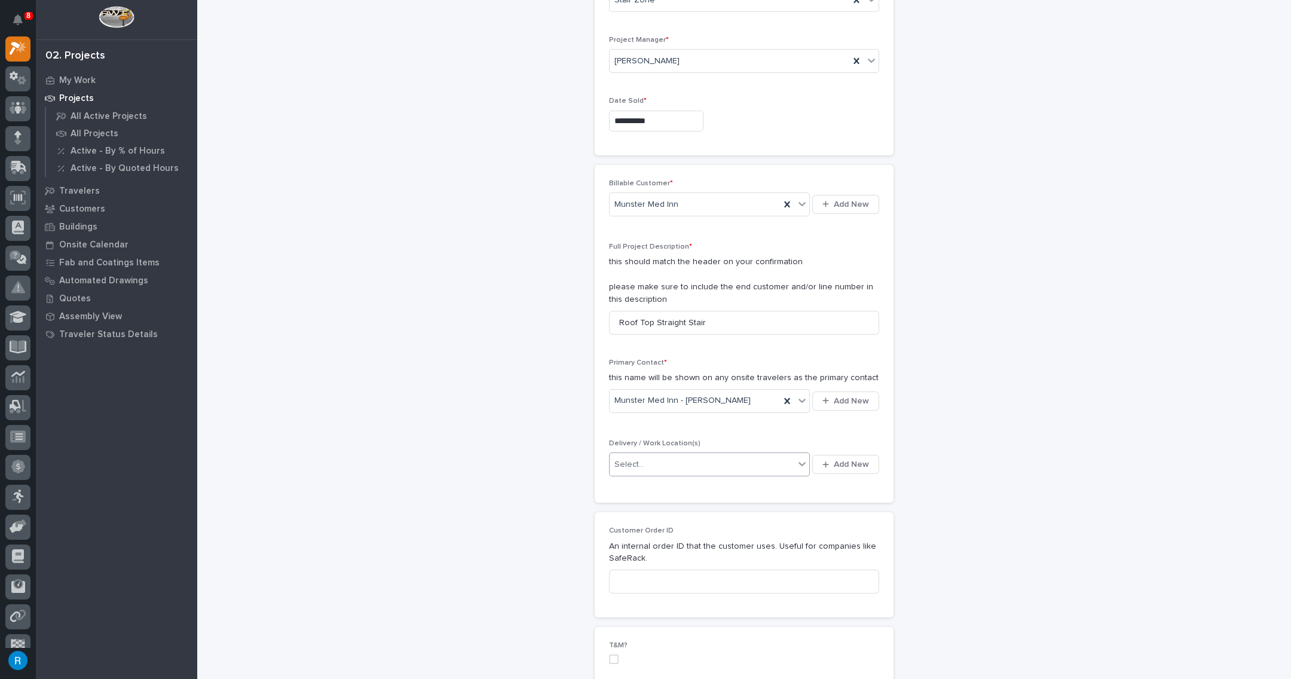
click at [797, 462] on icon at bounding box center [802, 464] width 12 height 12
click at [692, 458] on div "Select..." at bounding box center [702, 465] width 185 height 20
type input "*******"
click at [714, 458] on div "Select..." at bounding box center [702, 465] width 185 height 20
click at [796, 463] on icon at bounding box center [802, 464] width 12 height 12
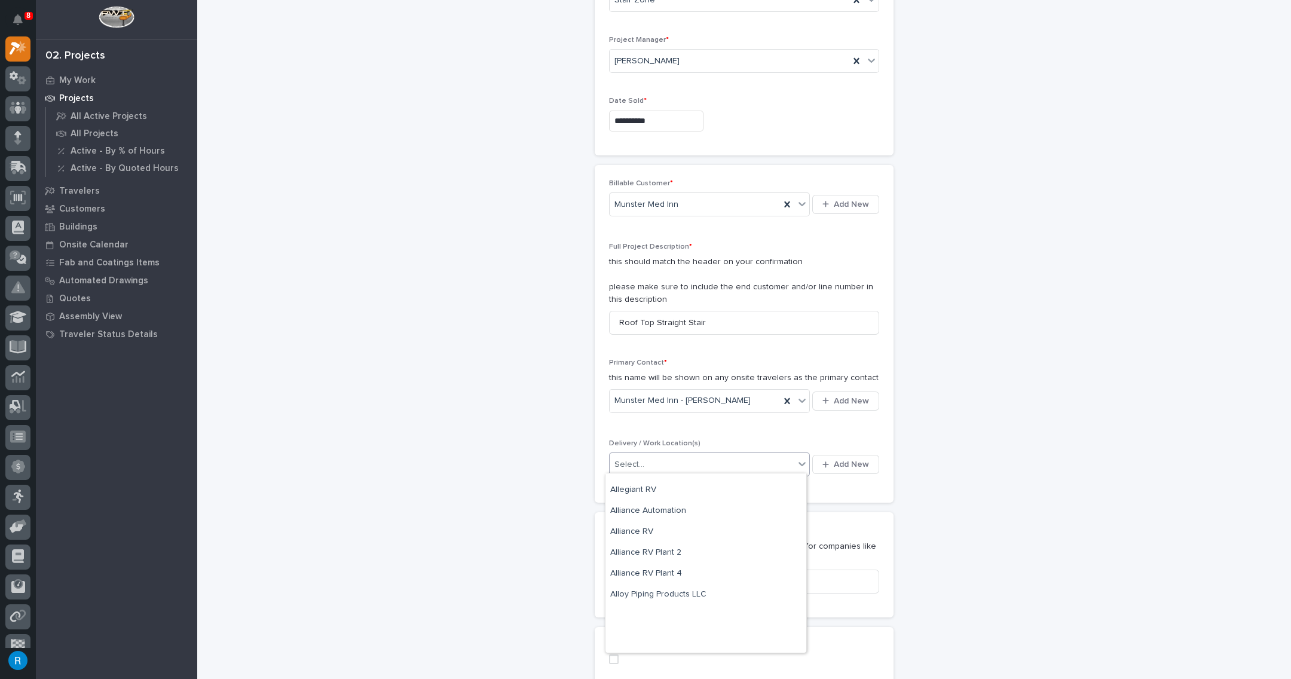
scroll to position [489, 0]
click at [663, 461] on div "Select..." at bounding box center [702, 465] width 185 height 20
type input "*"
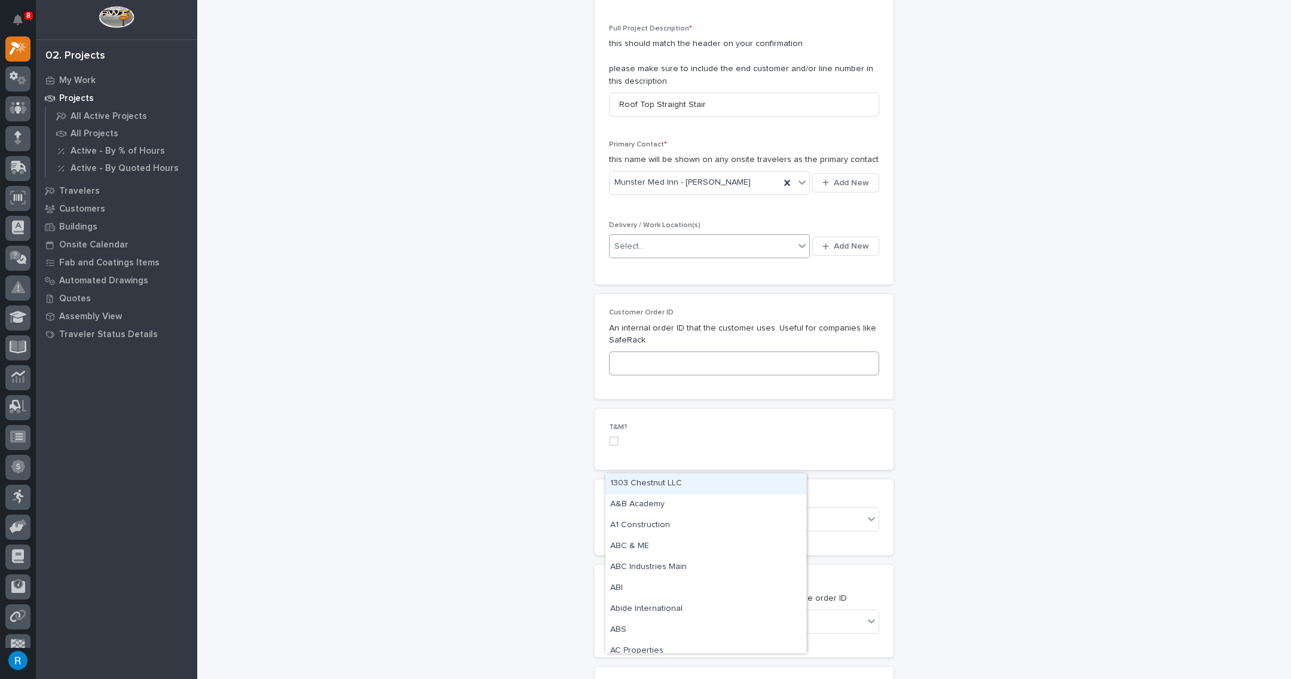
scroll to position [380, 0]
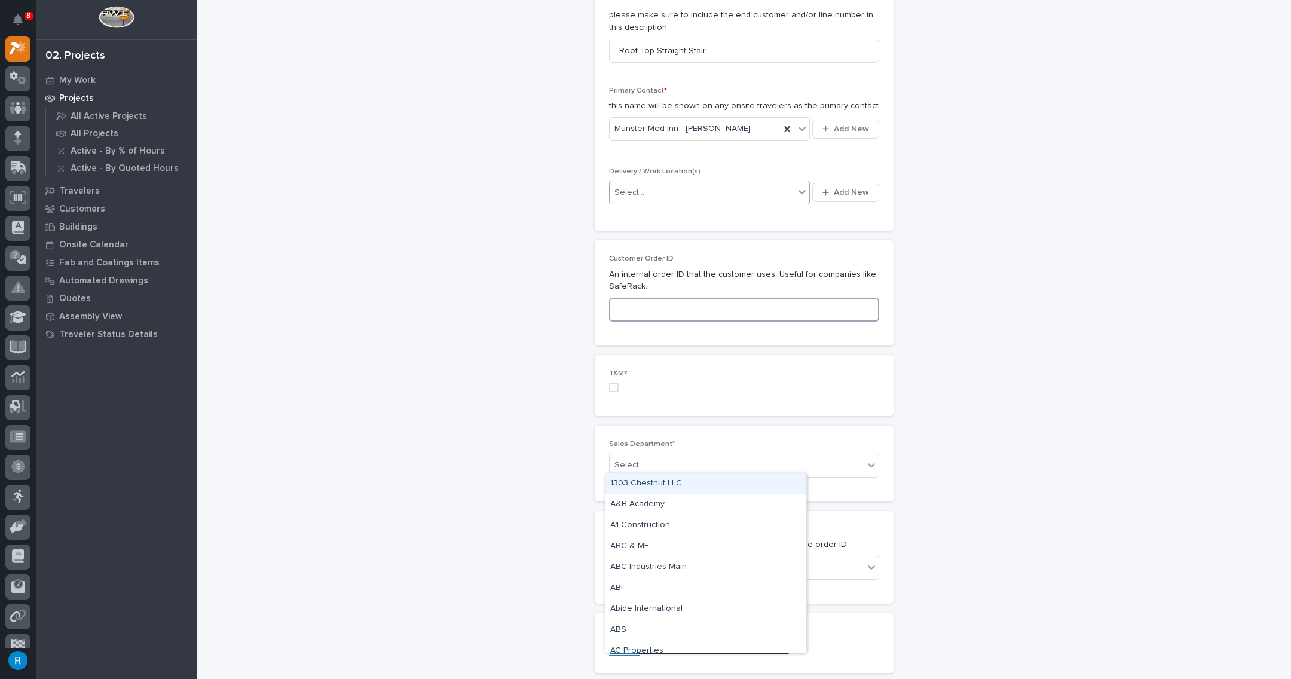
click at [616, 305] on input at bounding box center [744, 310] width 270 height 24
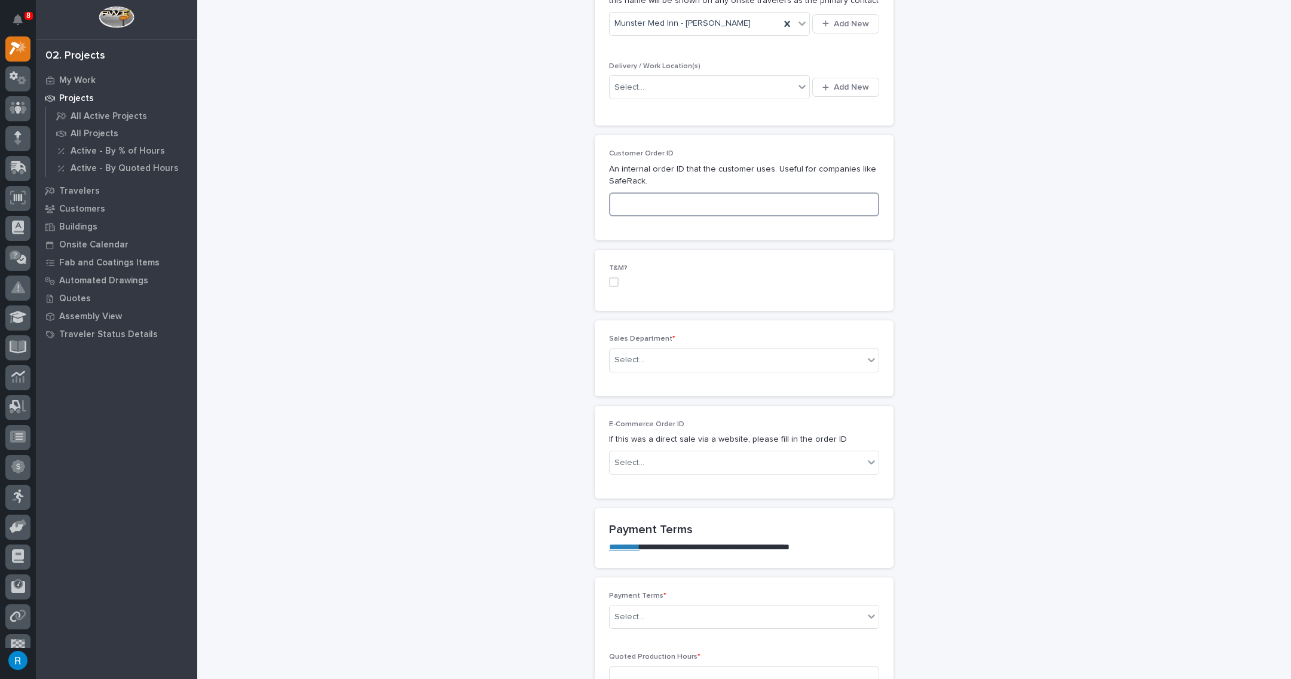
scroll to position [489, 0]
click at [628, 358] on div "Select..." at bounding box center [629, 356] width 30 height 13
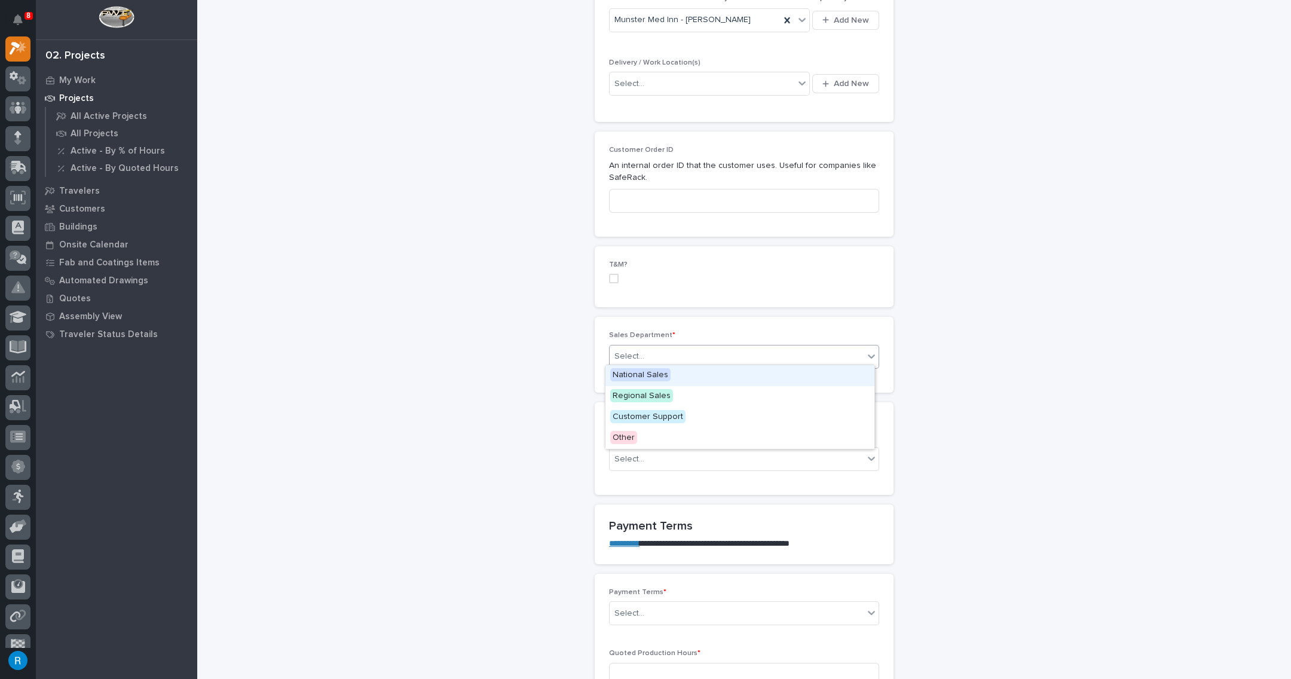
click at [629, 380] on span "National Sales" at bounding box center [640, 374] width 60 height 13
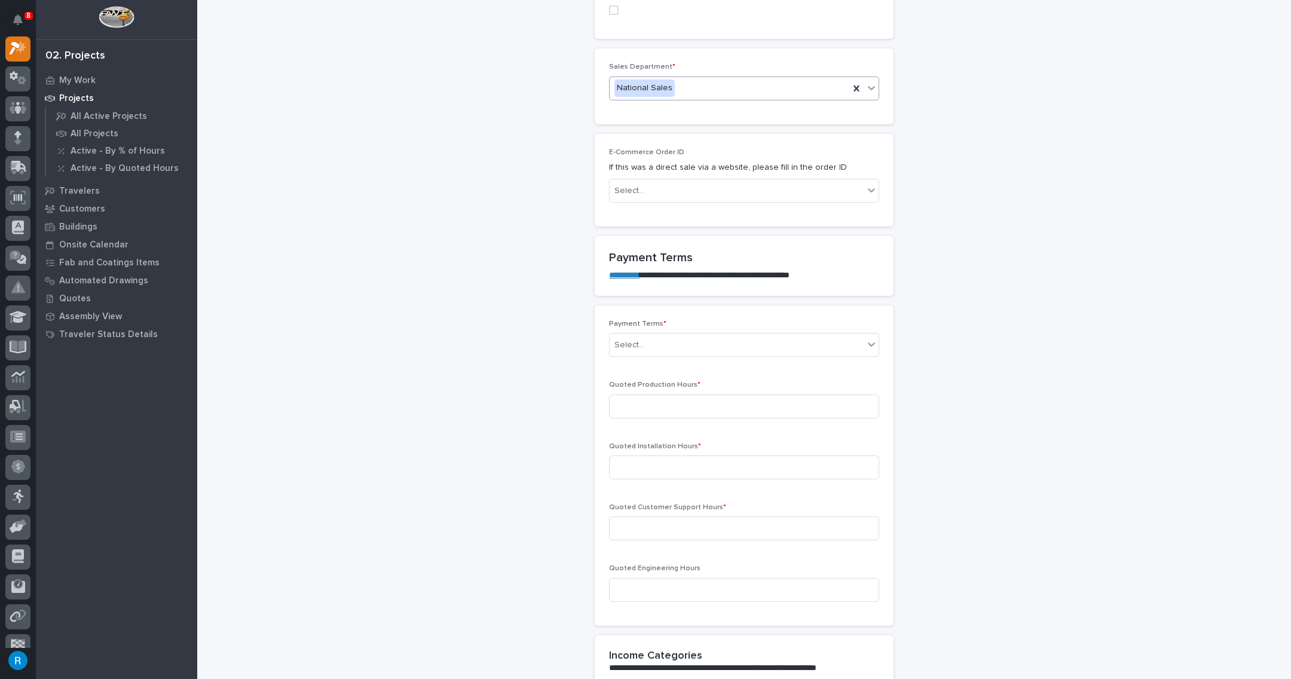
scroll to position [760, 0]
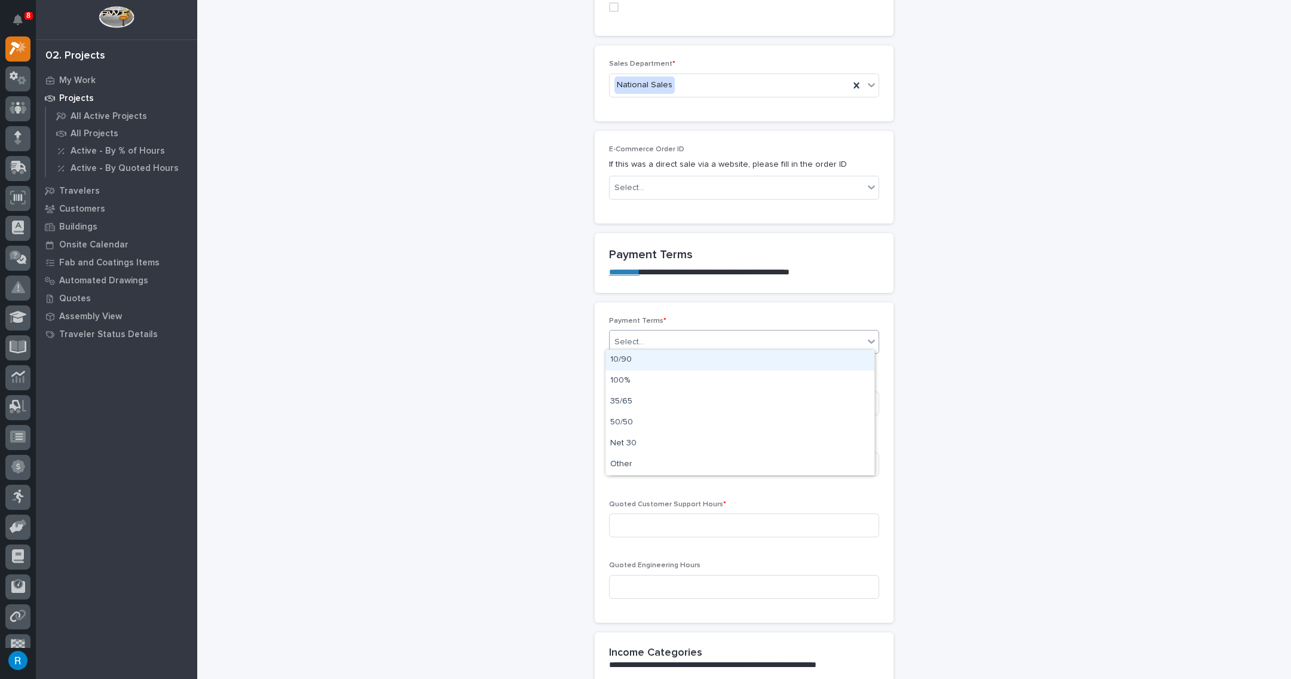
click at [814, 339] on div "Select..." at bounding box center [737, 342] width 254 height 20
click at [619, 382] on div "100%" at bounding box center [739, 381] width 269 height 21
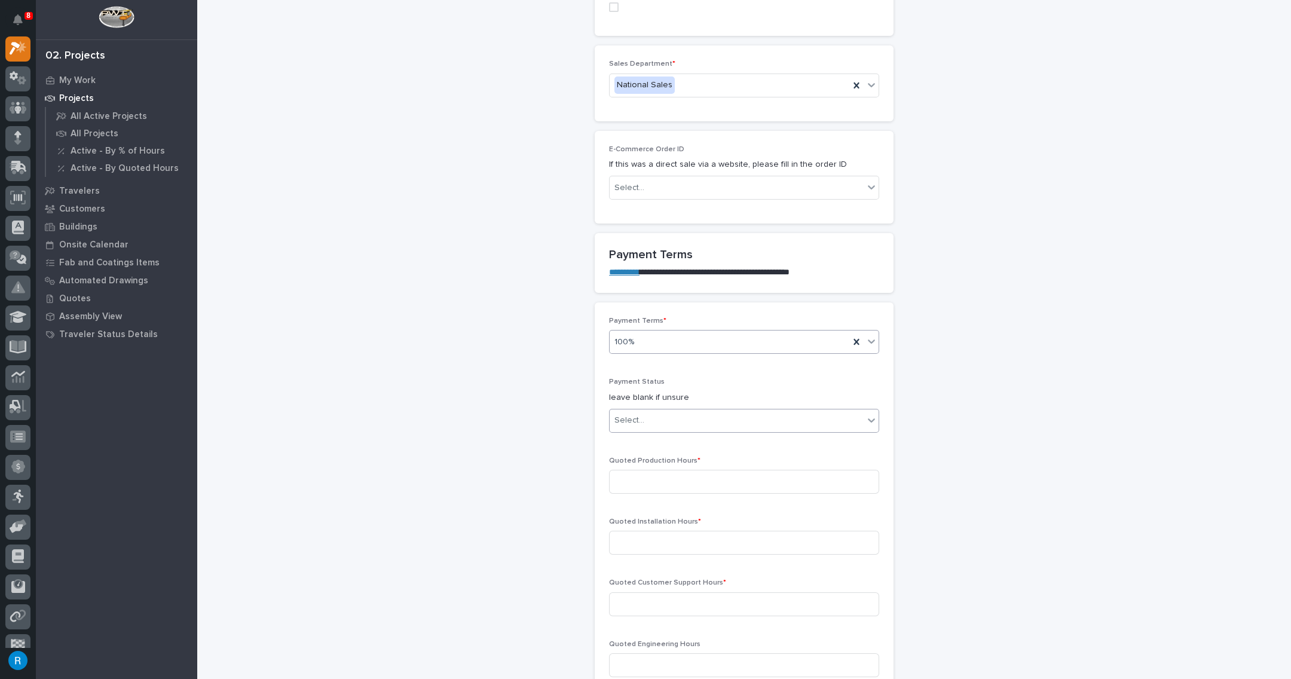
scroll to position [799, 0]
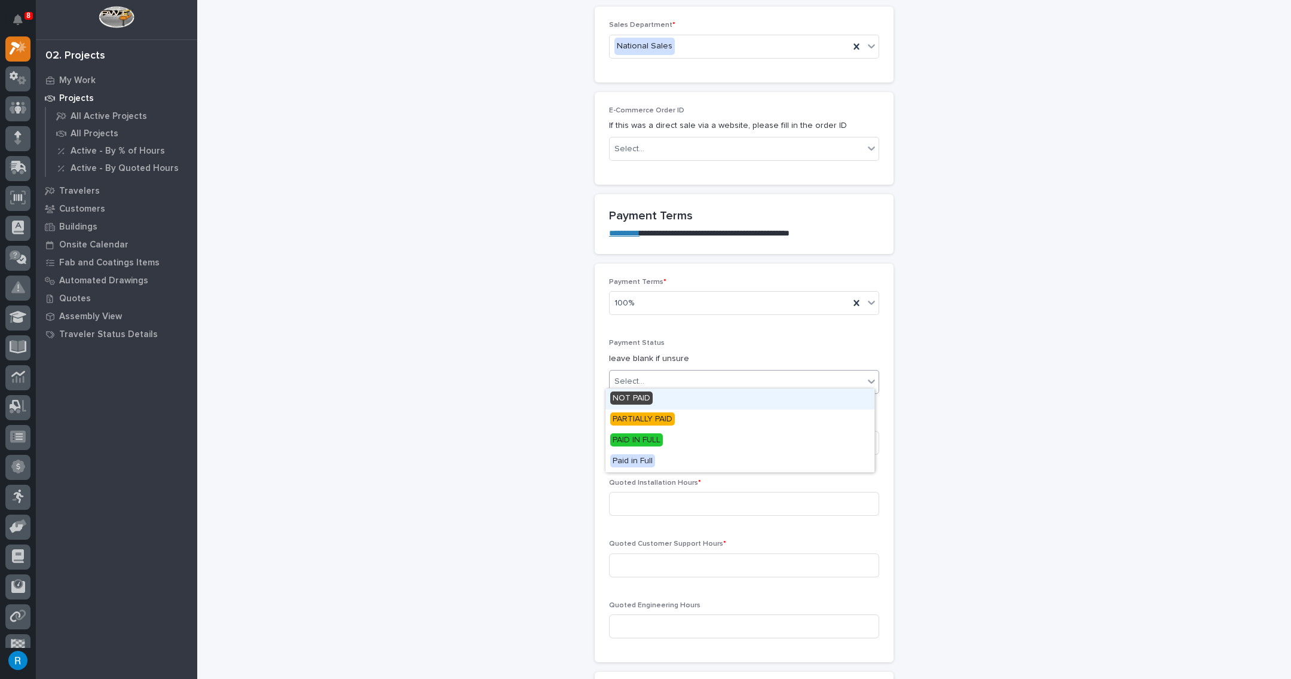
click at [758, 378] on div "Select..." at bounding box center [737, 382] width 254 height 20
click at [634, 400] on span "NOT PAID" at bounding box center [631, 397] width 42 height 13
click at [617, 434] on input at bounding box center [744, 443] width 270 height 24
click at [615, 437] on input at bounding box center [744, 443] width 270 height 24
type input "27"
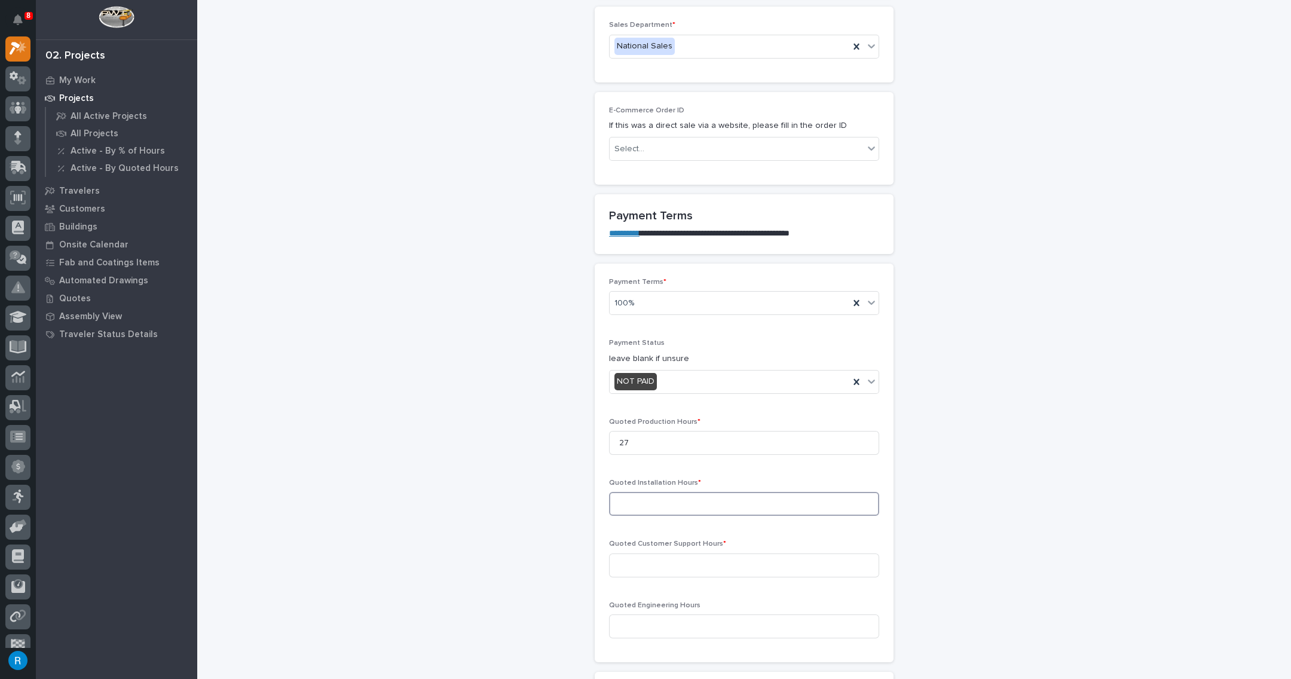
click at [630, 498] on input at bounding box center [744, 504] width 270 height 24
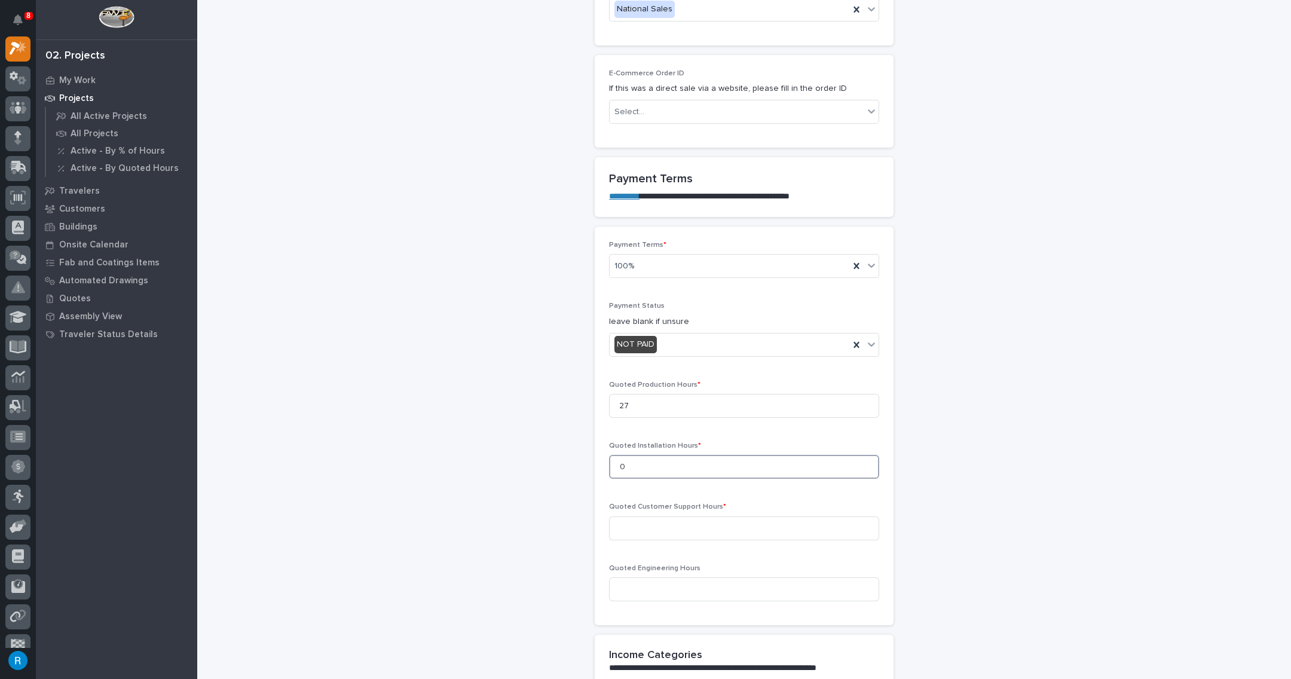
scroll to position [853, 0]
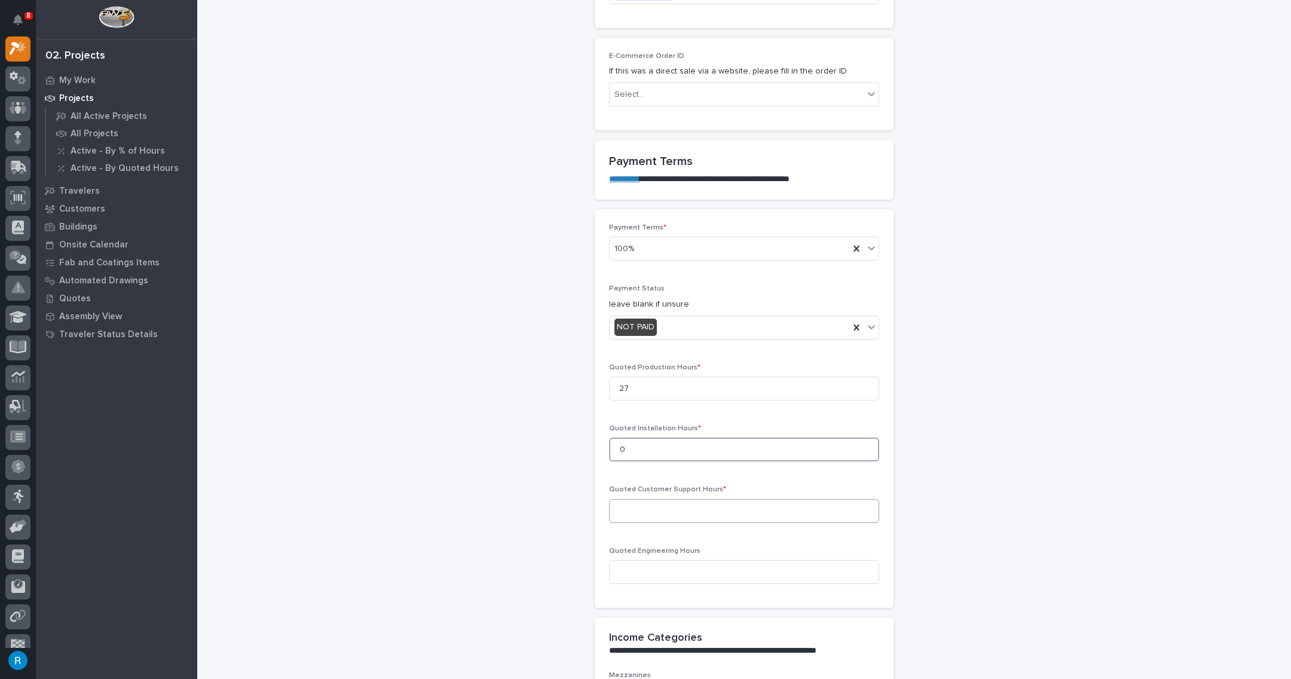
type input "0"
click at [620, 504] on input at bounding box center [744, 511] width 270 height 24
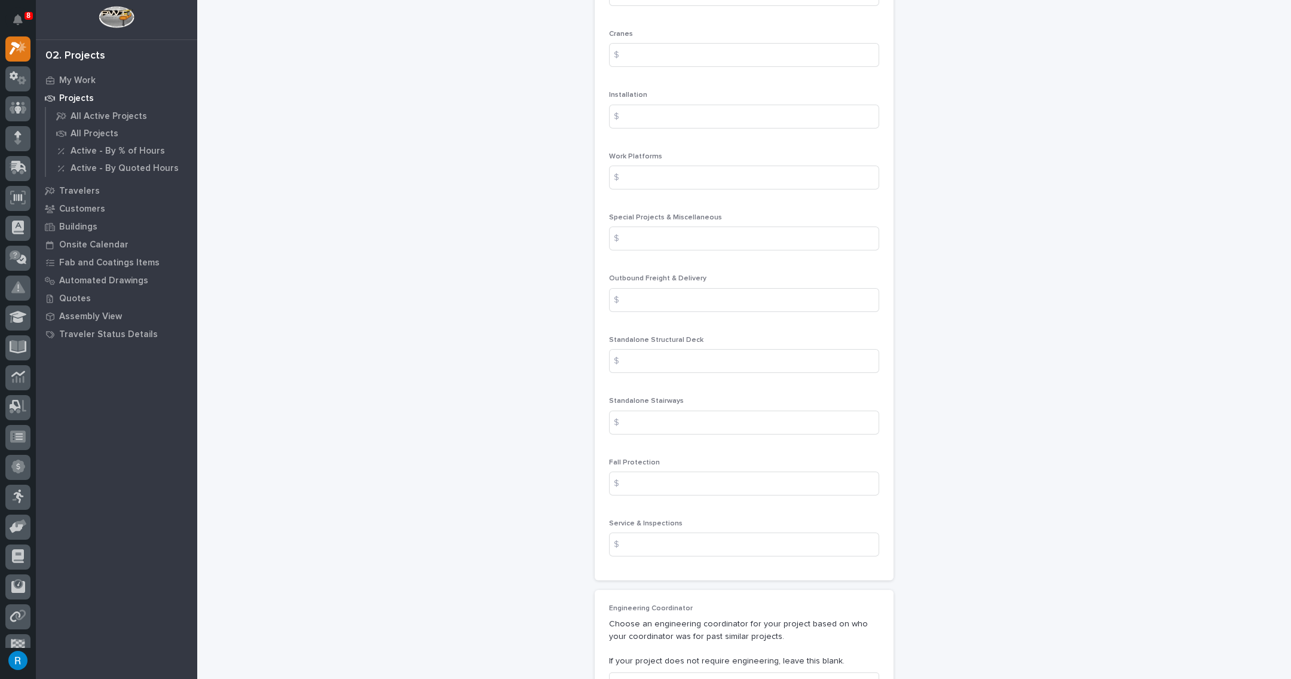
scroll to position [1560, 0]
type input "0"
click at [643, 419] on input at bounding box center [744, 418] width 270 height 24
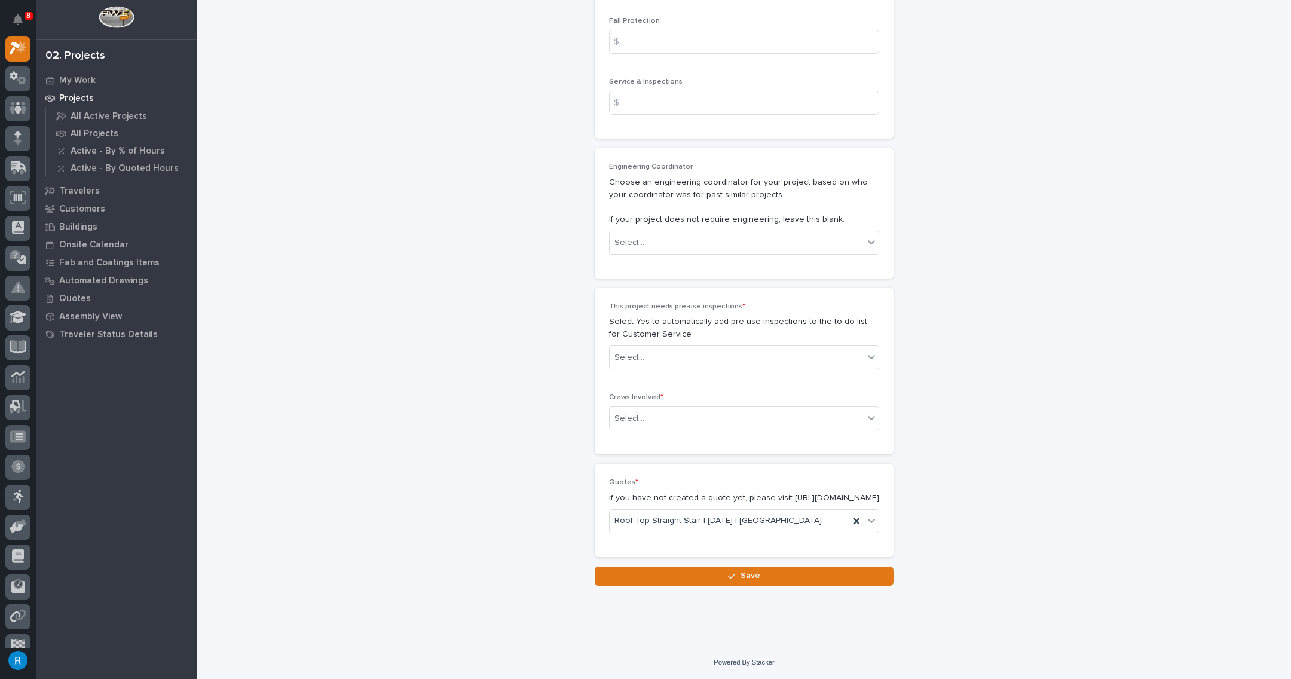
scroll to position [2002, 0]
type input "6049.00"
click at [732, 348] on div "Select..." at bounding box center [737, 358] width 254 height 20
click at [659, 387] on div "No" at bounding box center [739, 389] width 269 height 21
click at [701, 409] on div "Select..." at bounding box center [737, 419] width 254 height 20
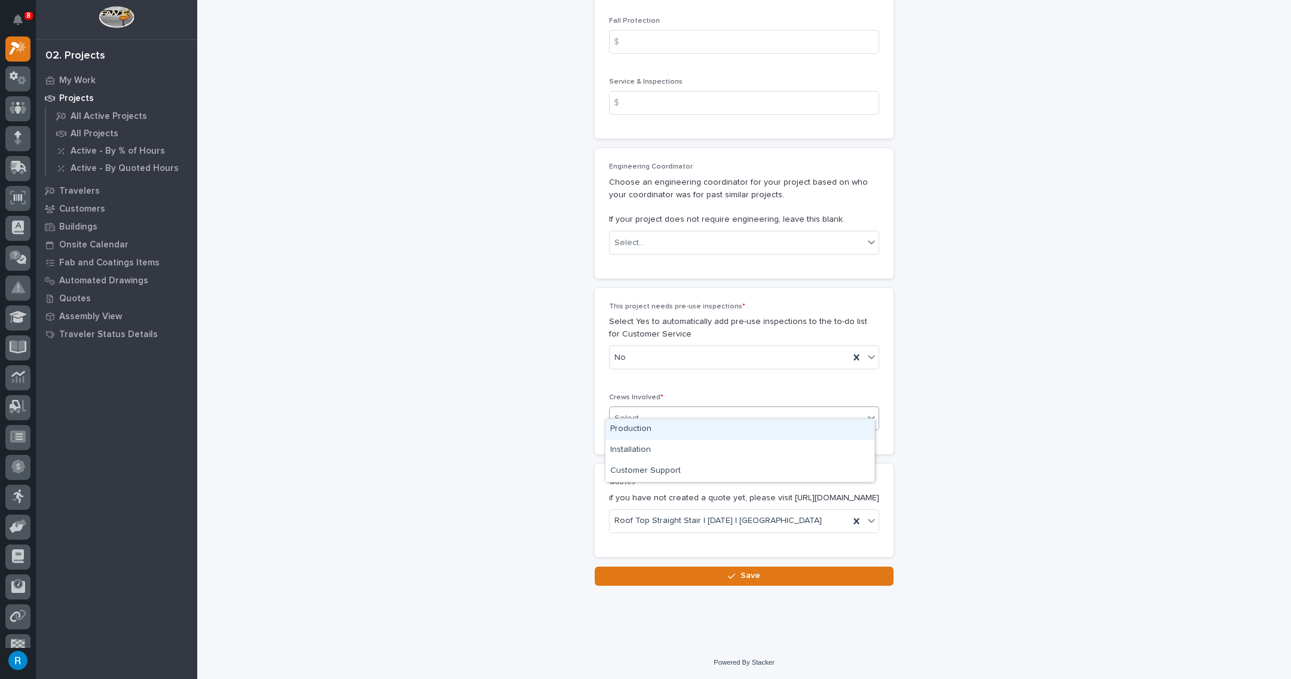
click at [630, 431] on div "Production" at bounding box center [739, 429] width 269 height 21
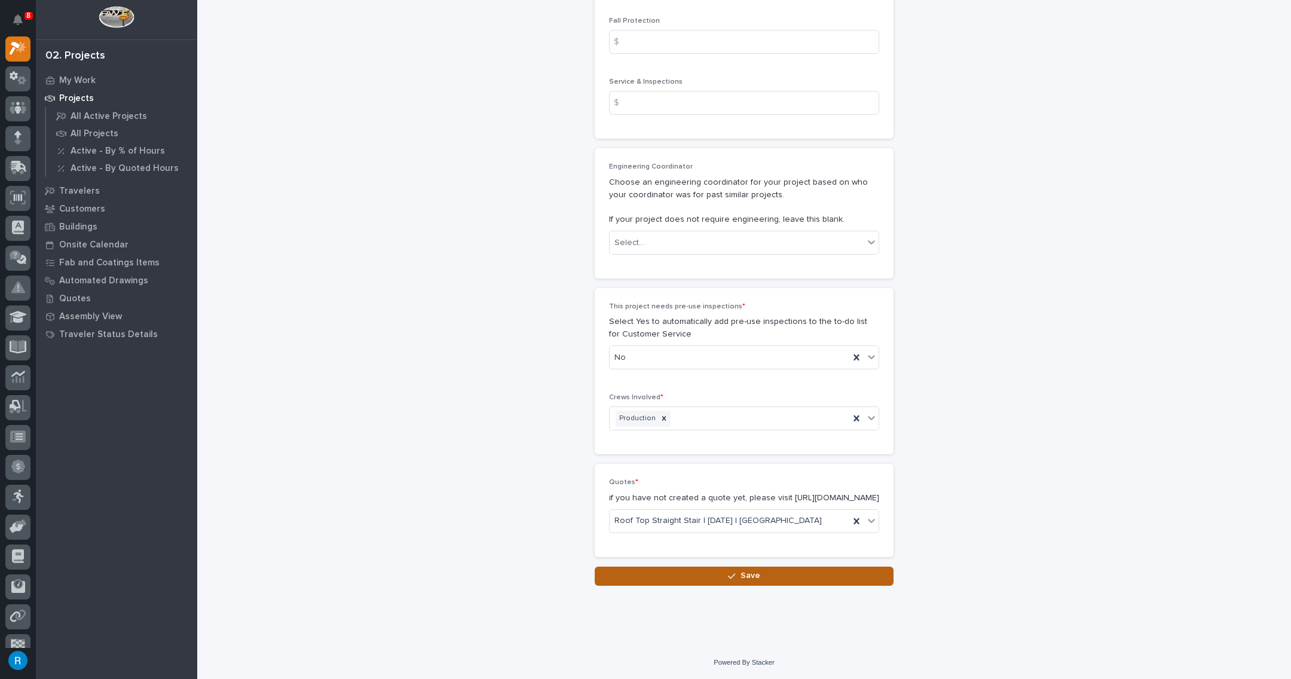
click at [745, 578] on span "Save" at bounding box center [750, 575] width 20 height 11
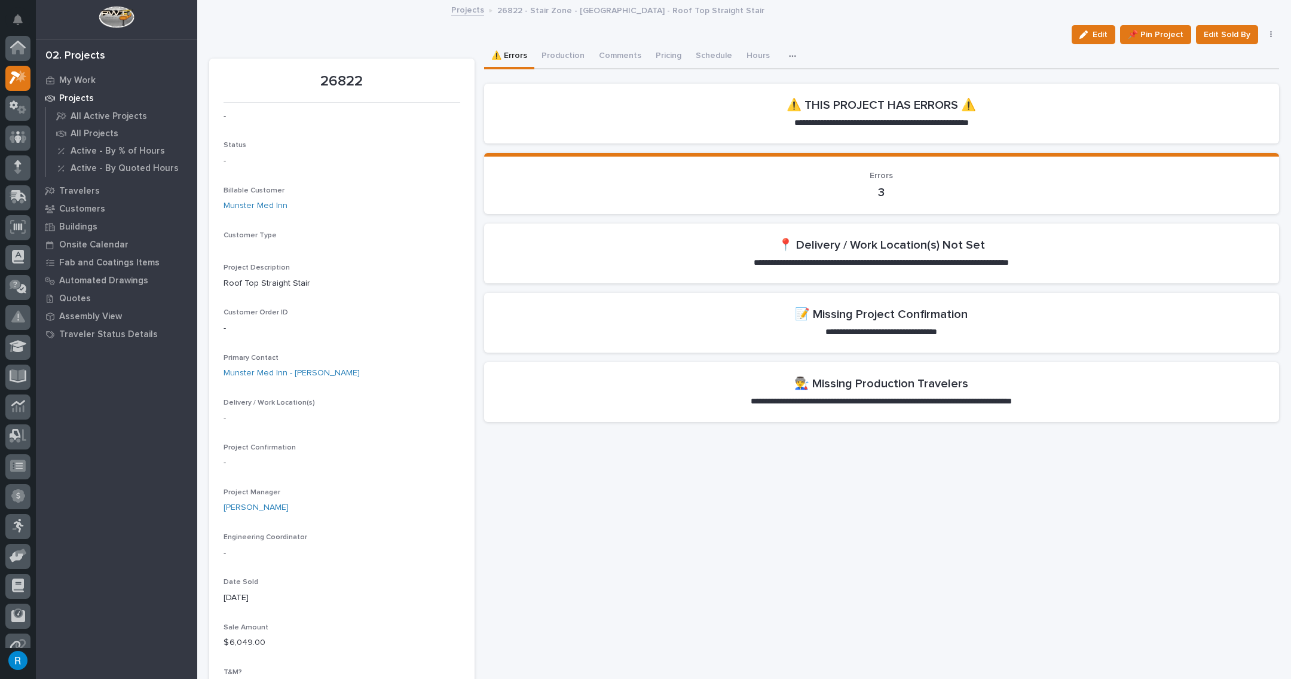
scroll to position [29, 0]
